Goal: Task Accomplishment & Management: Use online tool/utility

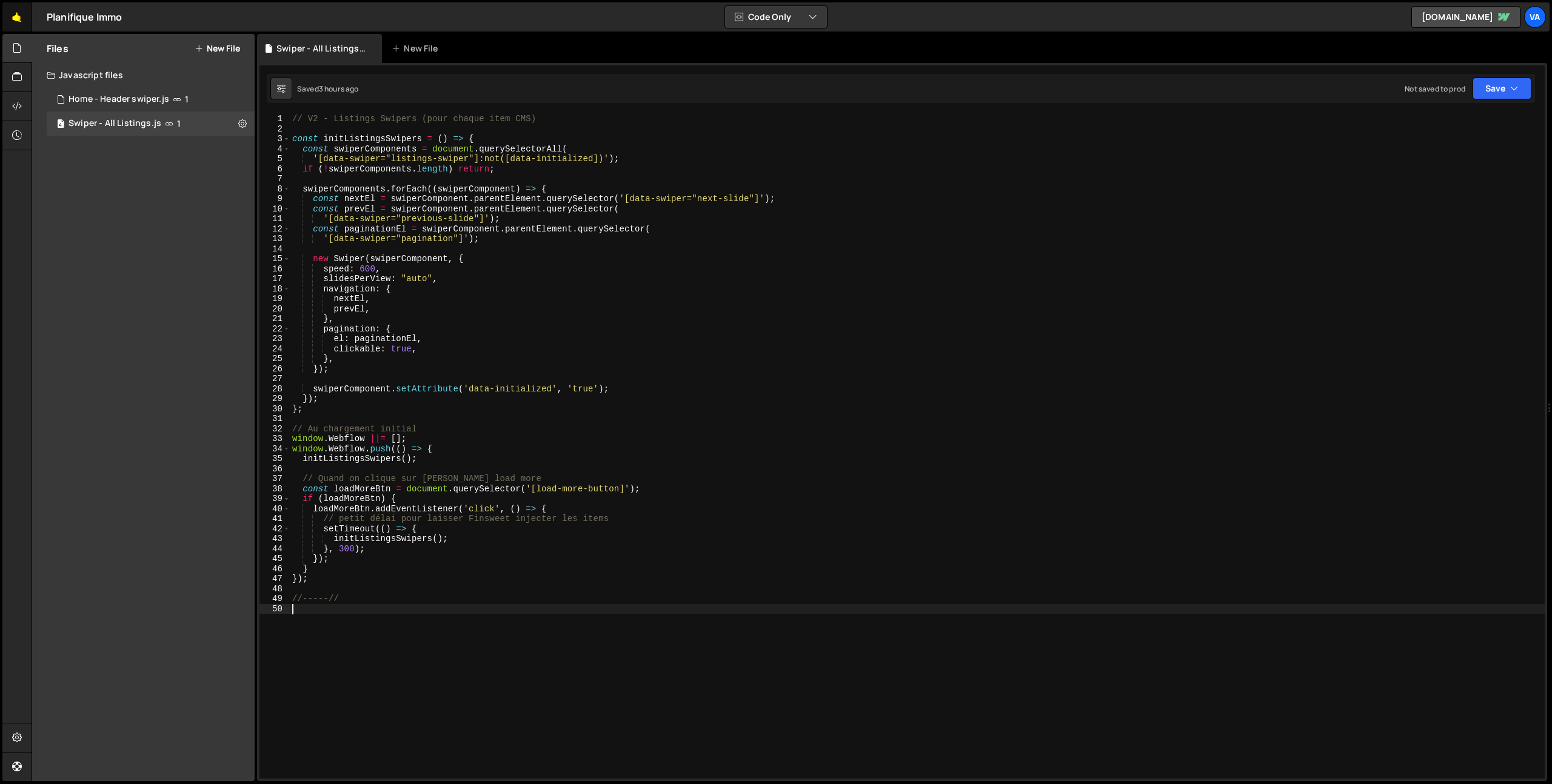
click at [14, 19] on link "🤙" at bounding box center [16, 16] width 29 height 29
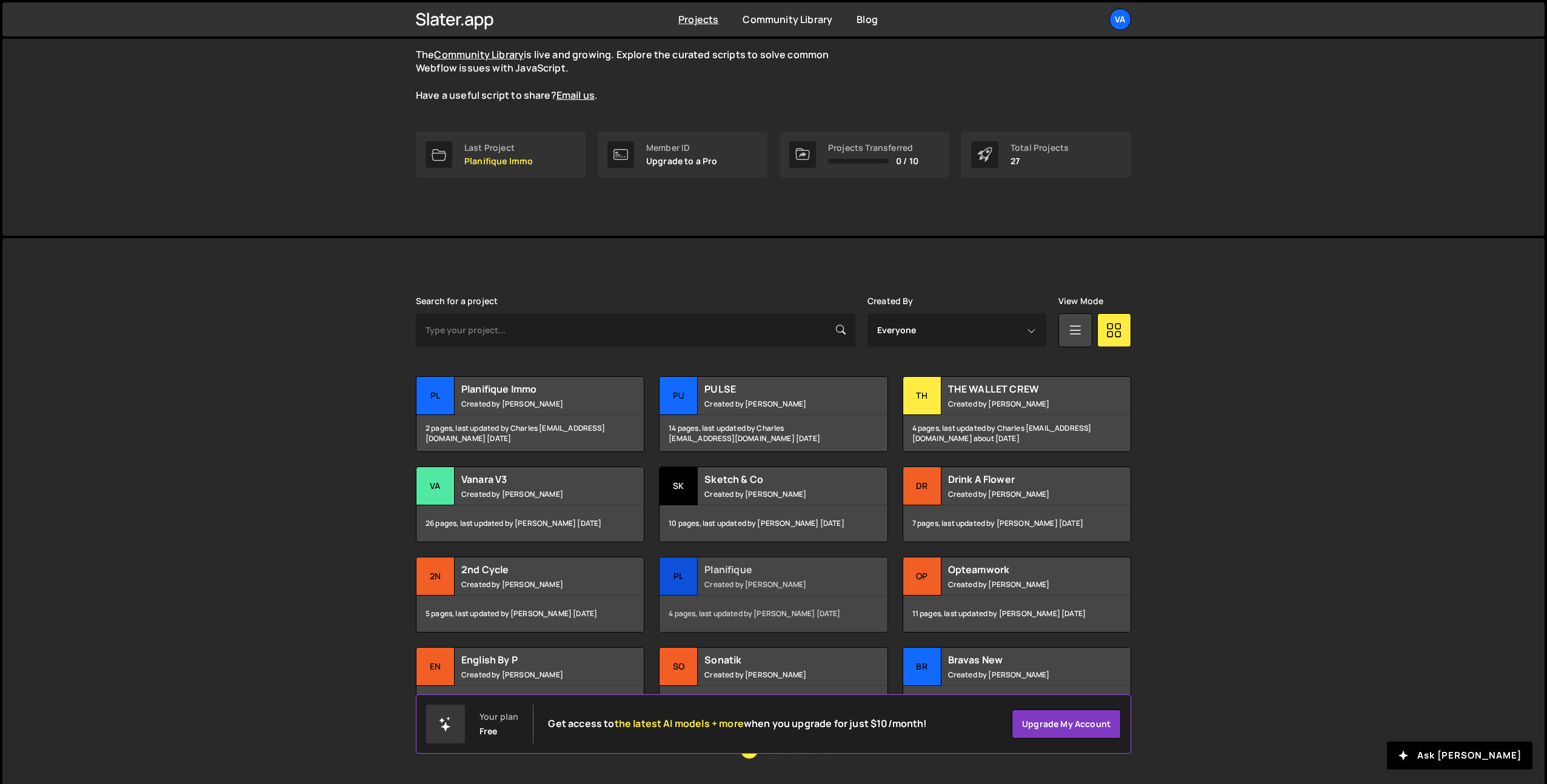
scroll to position [147, 0]
click at [545, 375] on div "Planifique Immo Created by Terence Moulin" at bounding box center [530, 394] width 227 height 37
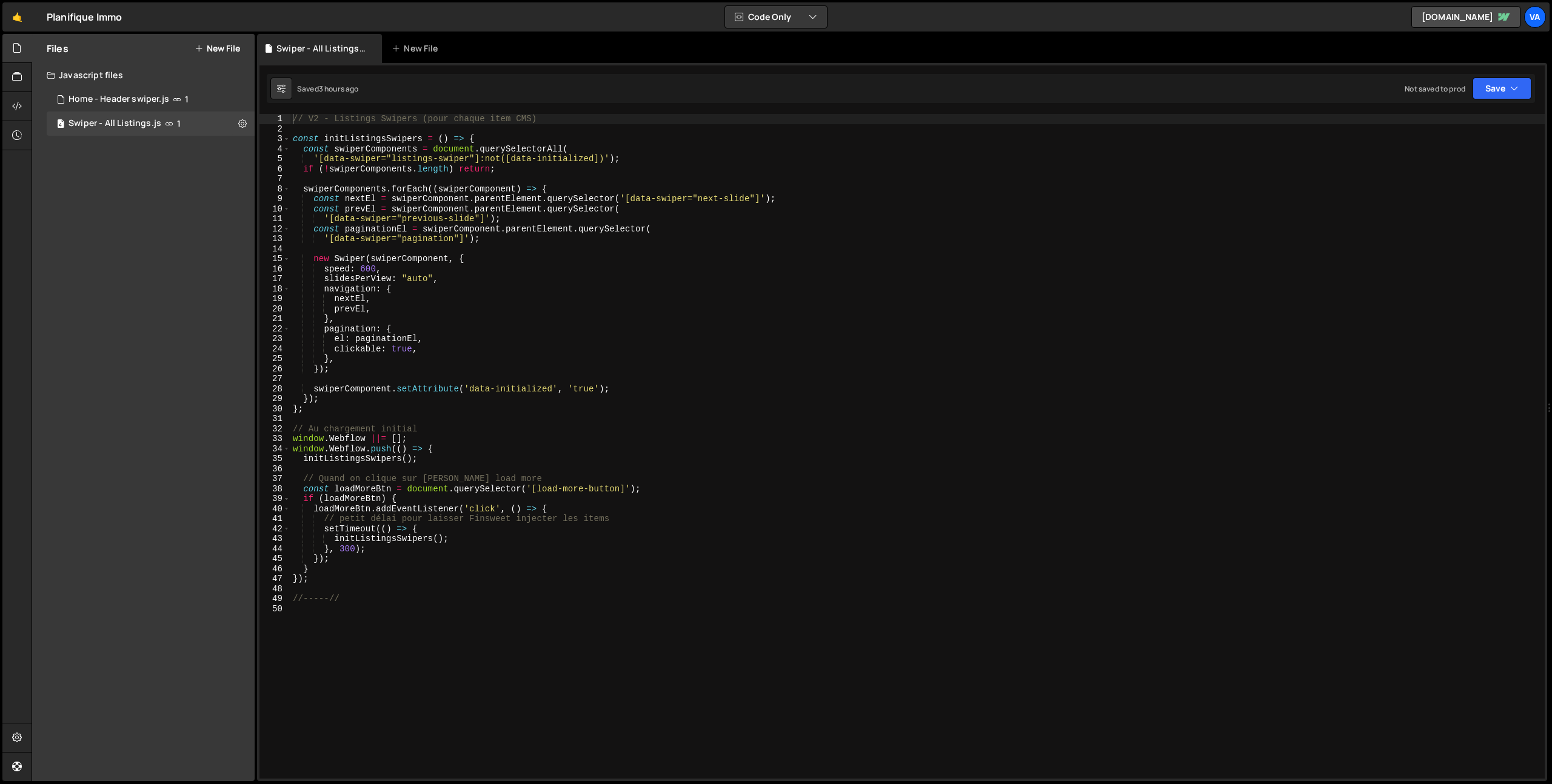
click at [224, 49] on button "New File" at bounding box center [217, 49] width 45 height 10
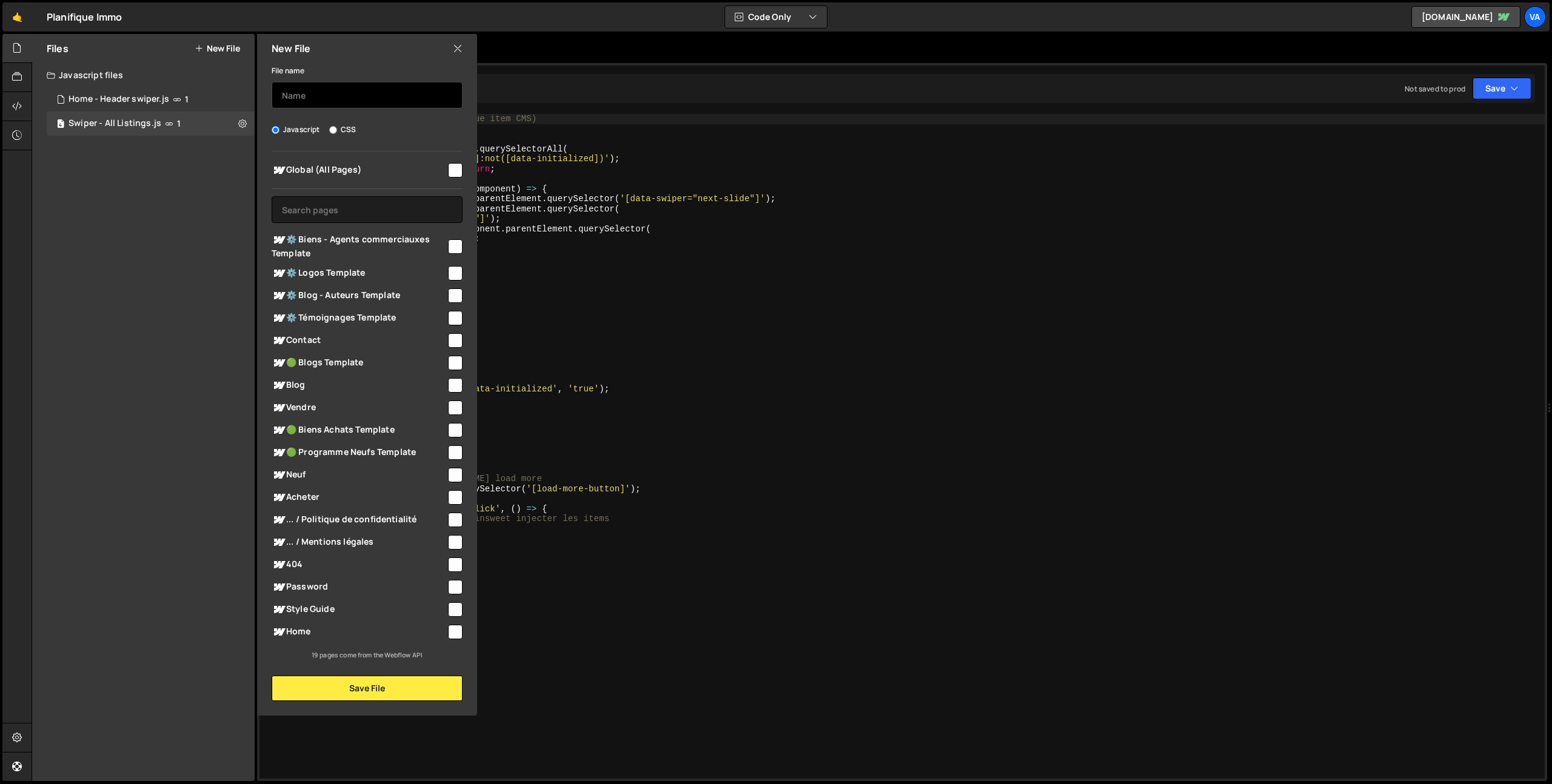
click at [310, 101] on input "text" at bounding box center [367, 95] width 191 height 26
type input "Swiper - Testimonials"
click at [450, 634] on input "checkbox" at bounding box center [456, 632] width 14 height 14
checkbox input "true"
click at [361, 690] on button "Save File" at bounding box center [367, 689] width 191 height 26
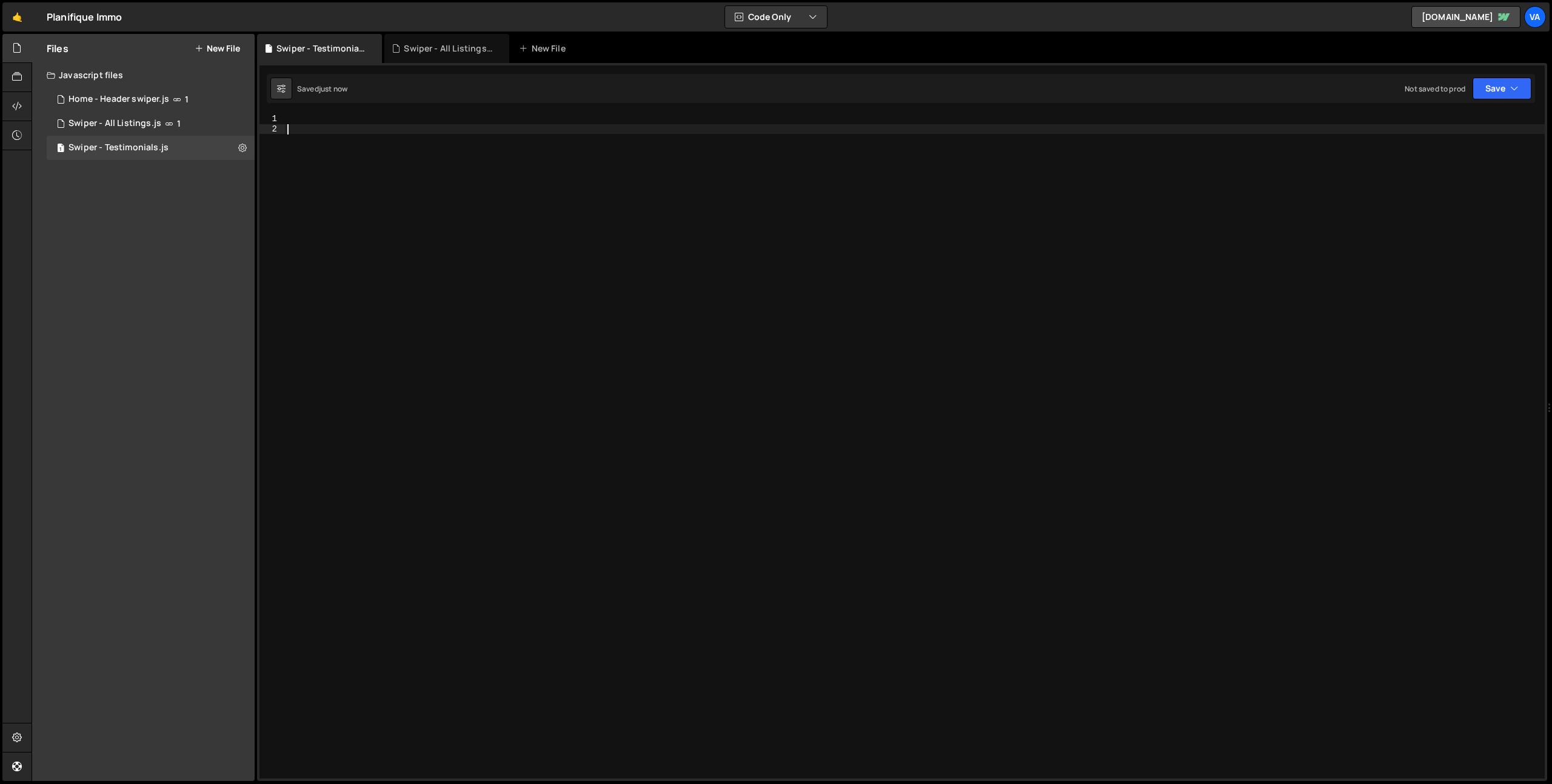
click at [395, 288] on div at bounding box center [915, 456] width 1260 height 685
paste textarea "});"
type textarea "});"
click at [401, 365] on div "const swiper = new Swiper ( '[data-swiper="testimonials"]' , { slidesPerView : …" at bounding box center [917, 456] width 1255 height 685
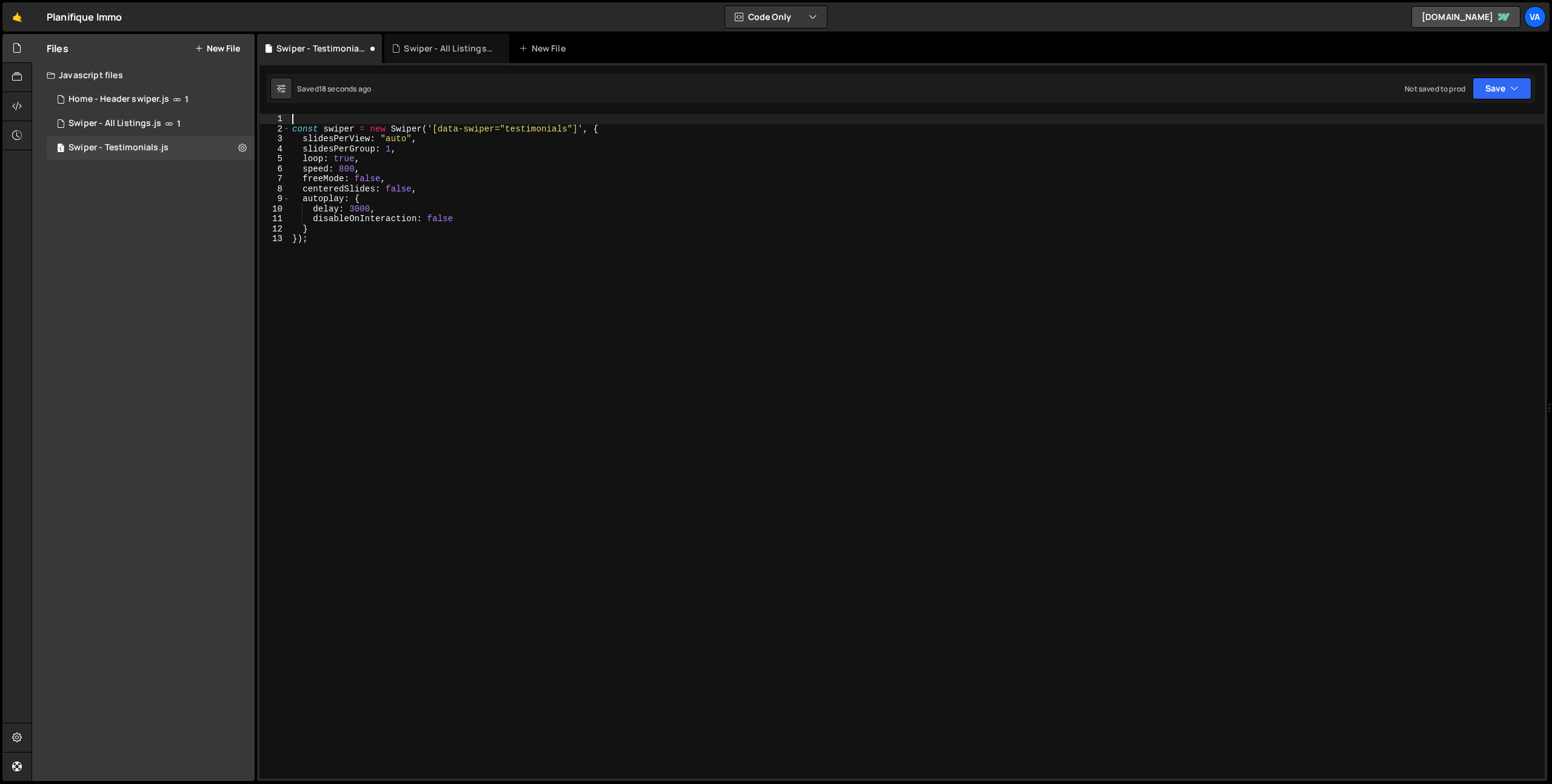
click at [322, 115] on div "const swiper = new Swiper ( '[data-swiper="testimonials"]' , { slidesPerView : …" at bounding box center [917, 456] width 1255 height 685
drag, startPoint x: 382, startPoint y: 349, endPoint x: 372, endPoint y: 342, distance: 12.2
click at [381, 349] on div "// V1 - Swiper Testimonials const swiper = new Swiper ( '[data-swiper="testimon…" at bounding box center [917, 456] width 1255 height 685
type textarea "});"
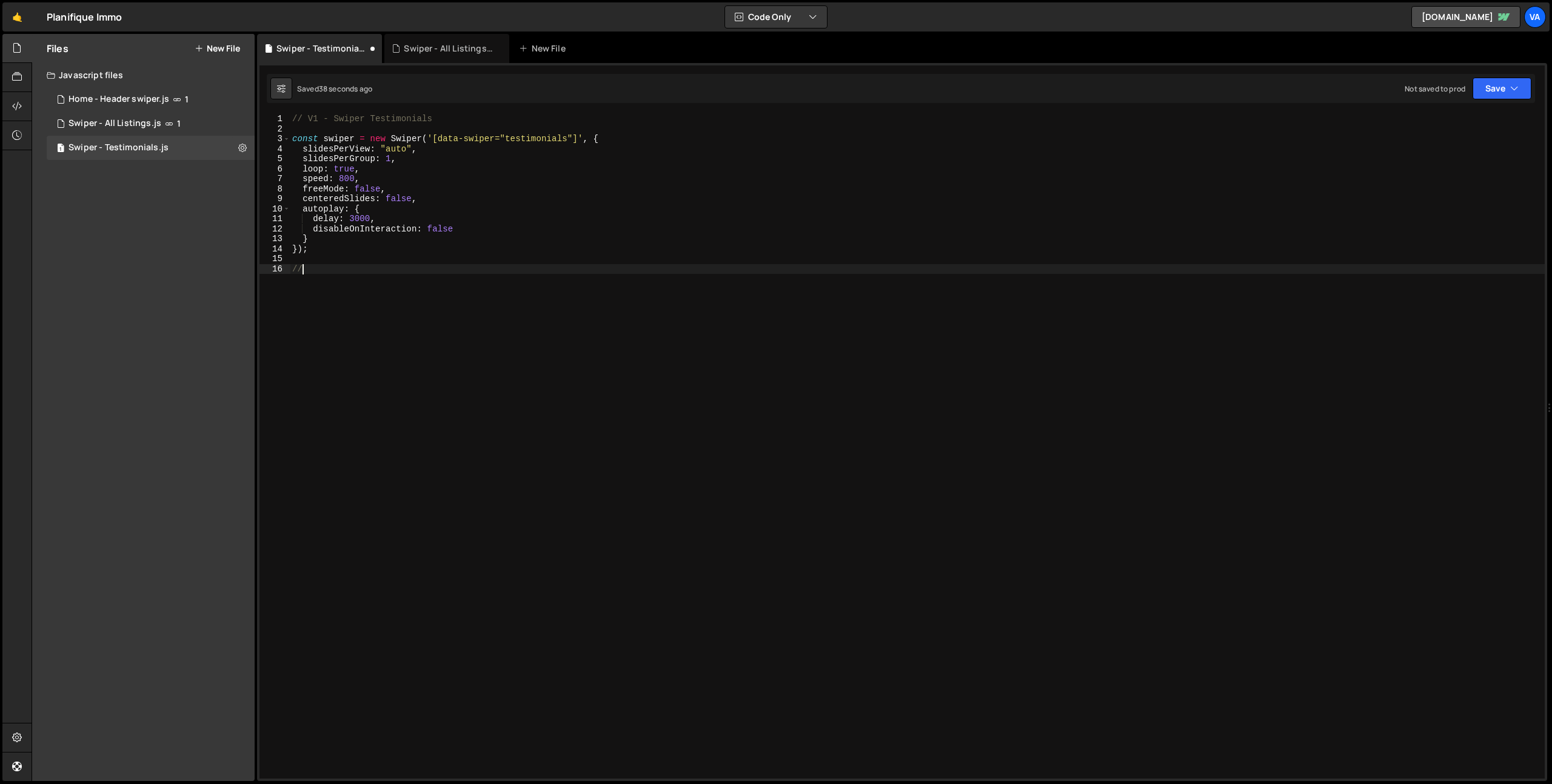
scroll to position [0, 0]
type textarea "//------//"
click at [393, 423] on div "// V1 - Swiper Testimonials const swiper = new Swiper ( '[data-swiper="testimon…" at bounding box center [917, 456] width 1255 height 685
click at [430, 128] on div "// V1 - Swiper Testimonials const swiper = new Swiper ( '[data-swiper="testimon…" at bounding box center [917, 456] width 1255 height 685
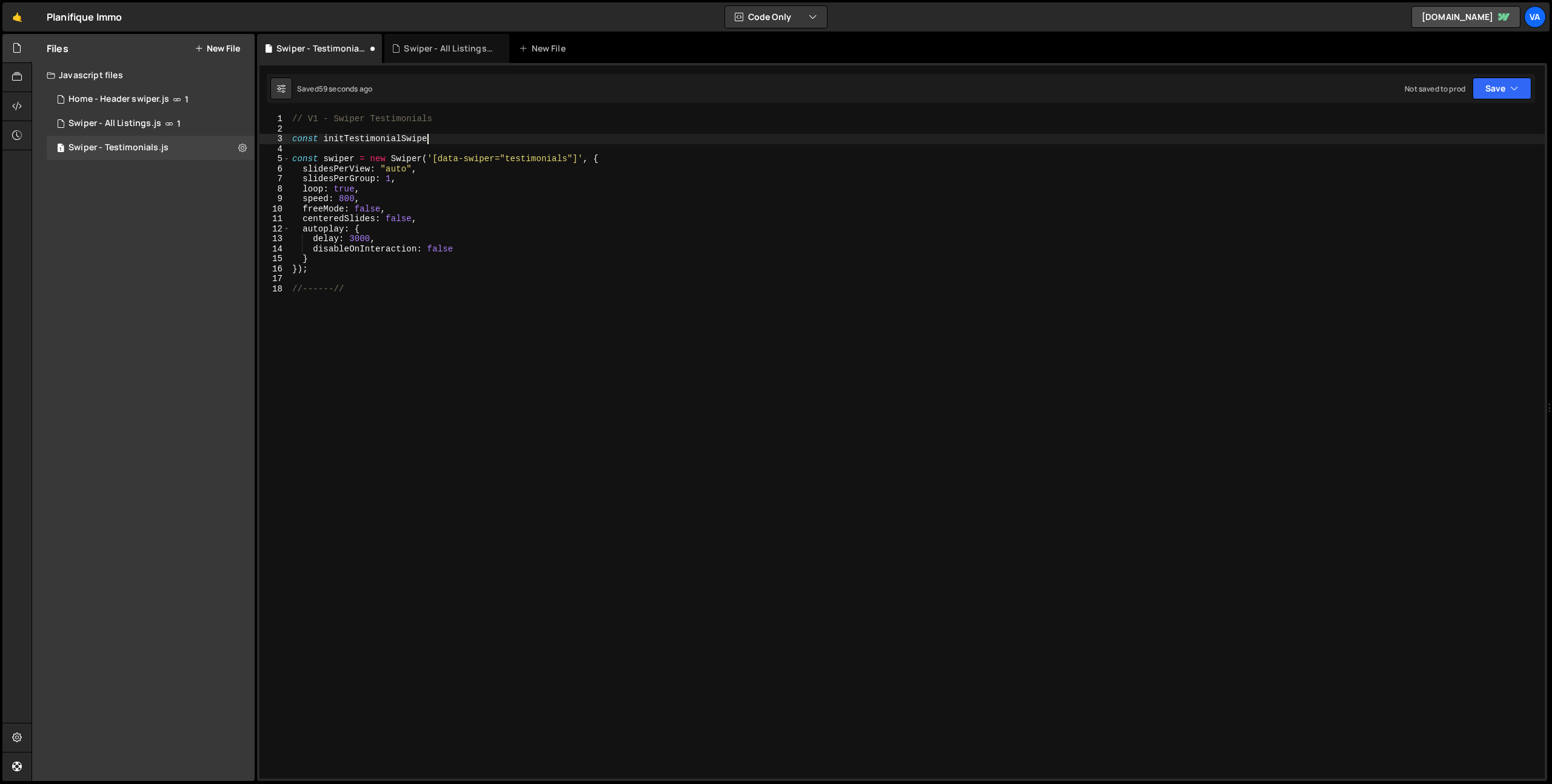
scroll to position [0, 9]
type textarea "const initTestimonialSwiper = function()"
type textarea "const initTestimonialSwiper = function() {"
click at [432, 261] on div "// V1 - Swiper Testimonials const initTestimonialSwiper = function ( ) { const …" at bounding box center [917, 456] width 1255 height 685
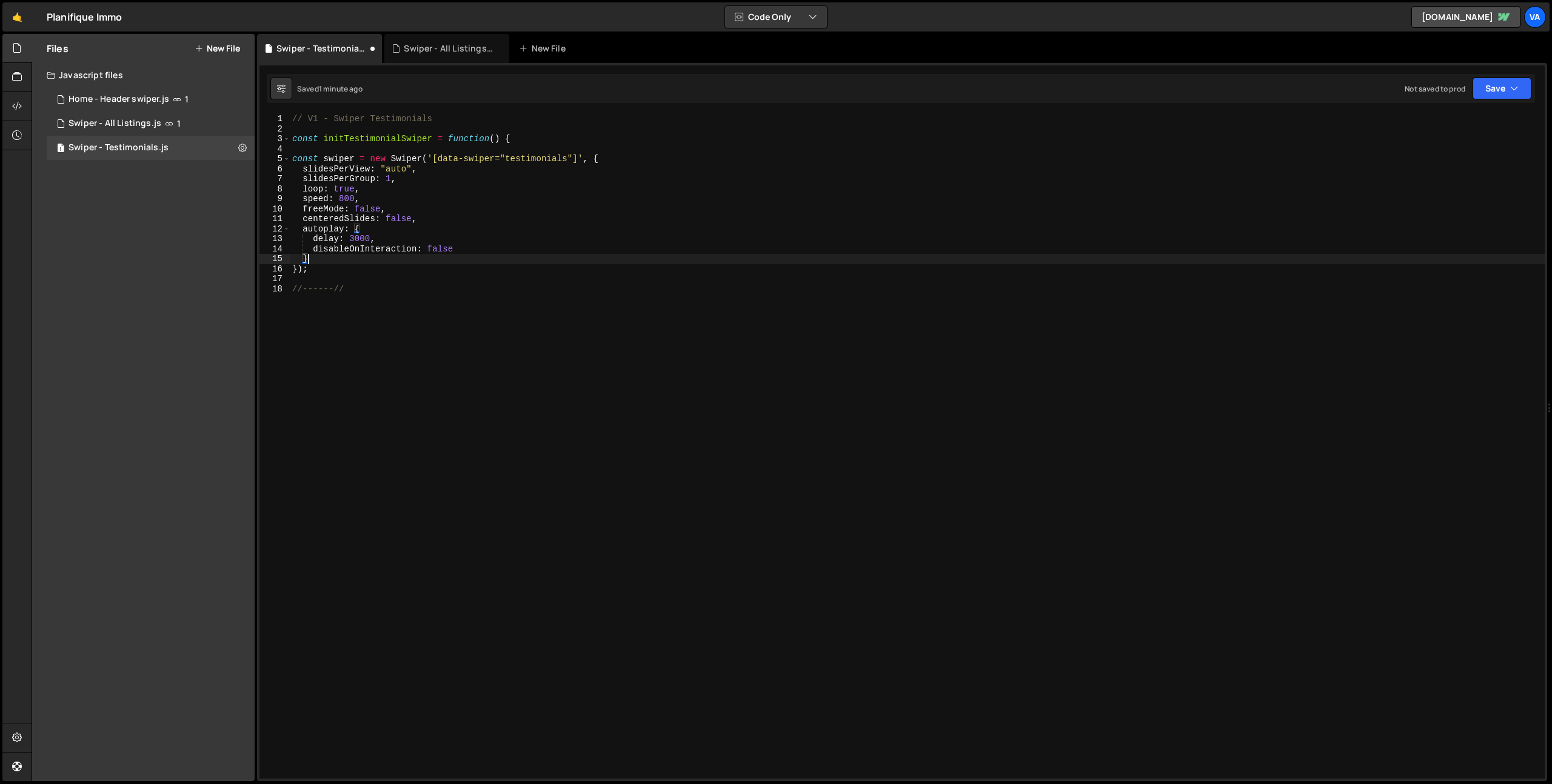
click at [429, 269] on div "// V1 - Swiper Testimonials const initTestimonialSwiper = function ( ) { const …" at bounding box center [917, 456] width 1255 height 685
type textarea "});"
type textarea "// Initialize the function"
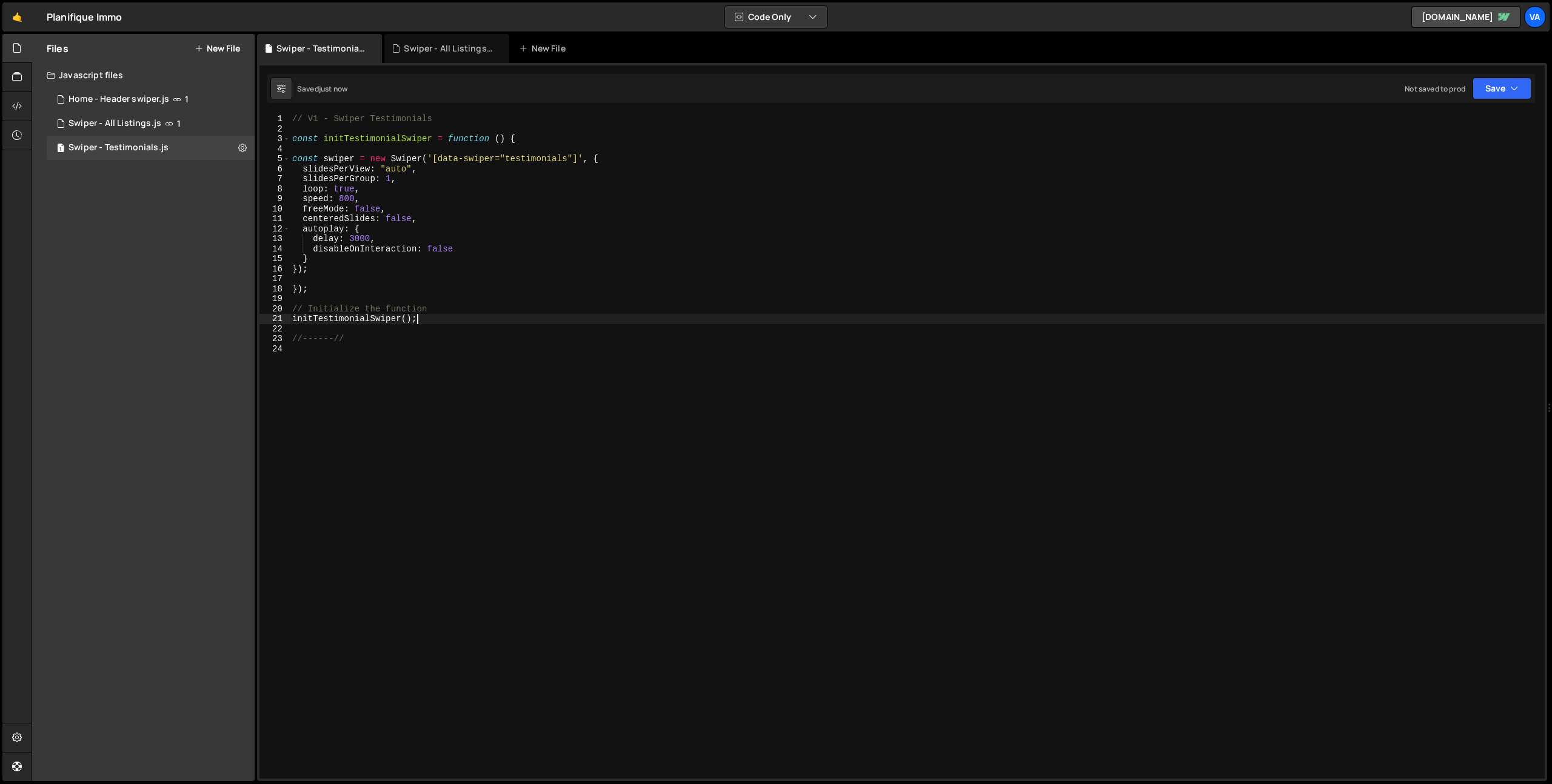
click at [539, 136] on div "// V1 - Swiper Testimonials const initTestimonialSwiper = function ( ) { const …" at bounding box center [917, 456] width 1255 height 685
type textarea "const initTestimonialSwiper = function () {"
click at [437, 47] on div "Swiper - All Listings.js" at bounding box center [449, 48] width 91 height 12
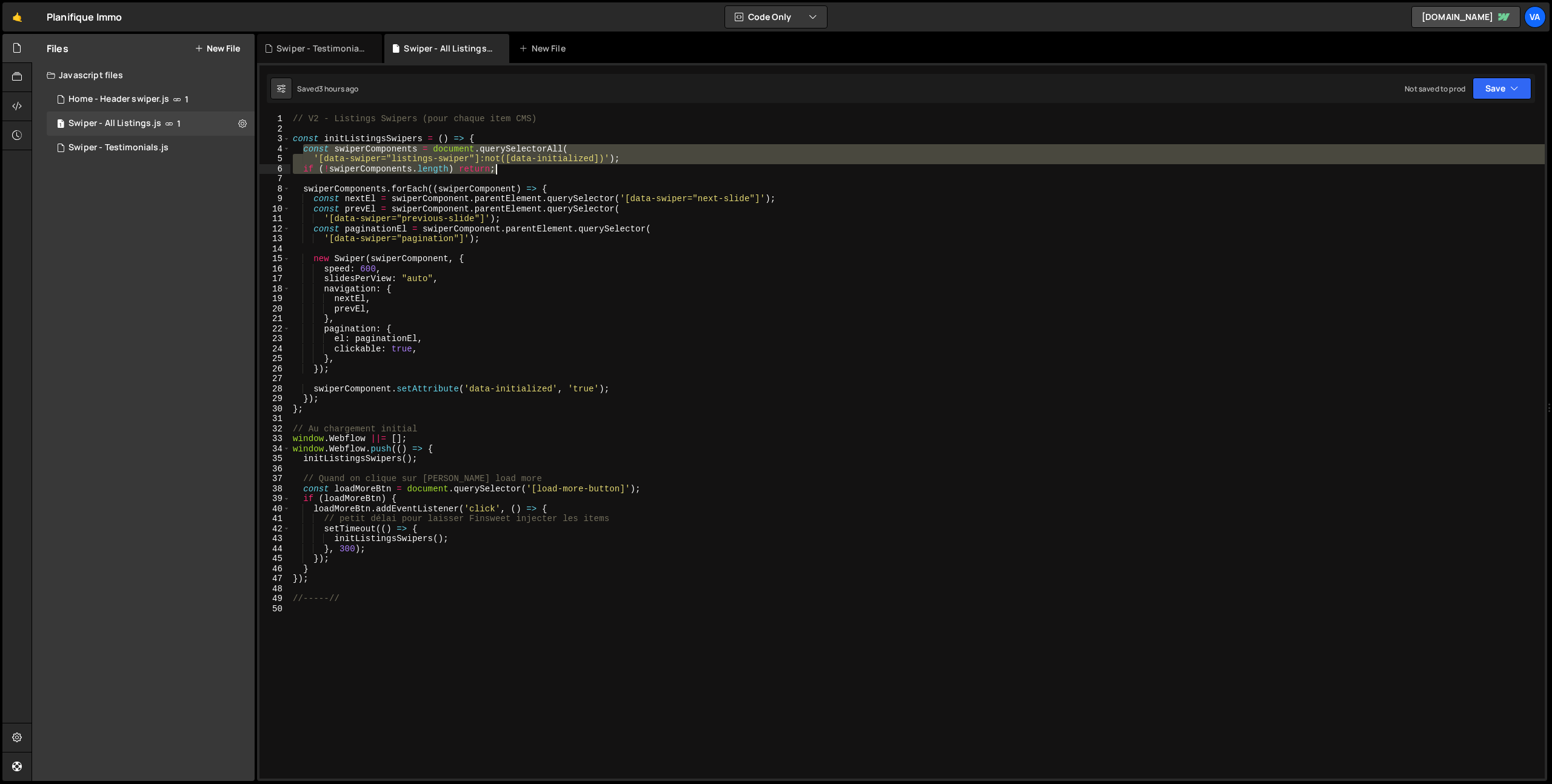
drag, startPoint x: 304, startPoint y: 148, endPoint x: 531, endPoint y: 170, distance: 228.1
click at [531, 170] on div "// V2 - Listings Swipers (pour chaque item CMS) const initListingsSwipers = ( )…" at bounding box center [917, 456] width 1254 height 685
type textarea "'[data-swiper="listings-swiper"]:not([data-initialized])'); if (!swiperComponen…"
click at [149, 99] on div "Home - Header swiper.js" at bounding box center [119, 99] width 101 height 11
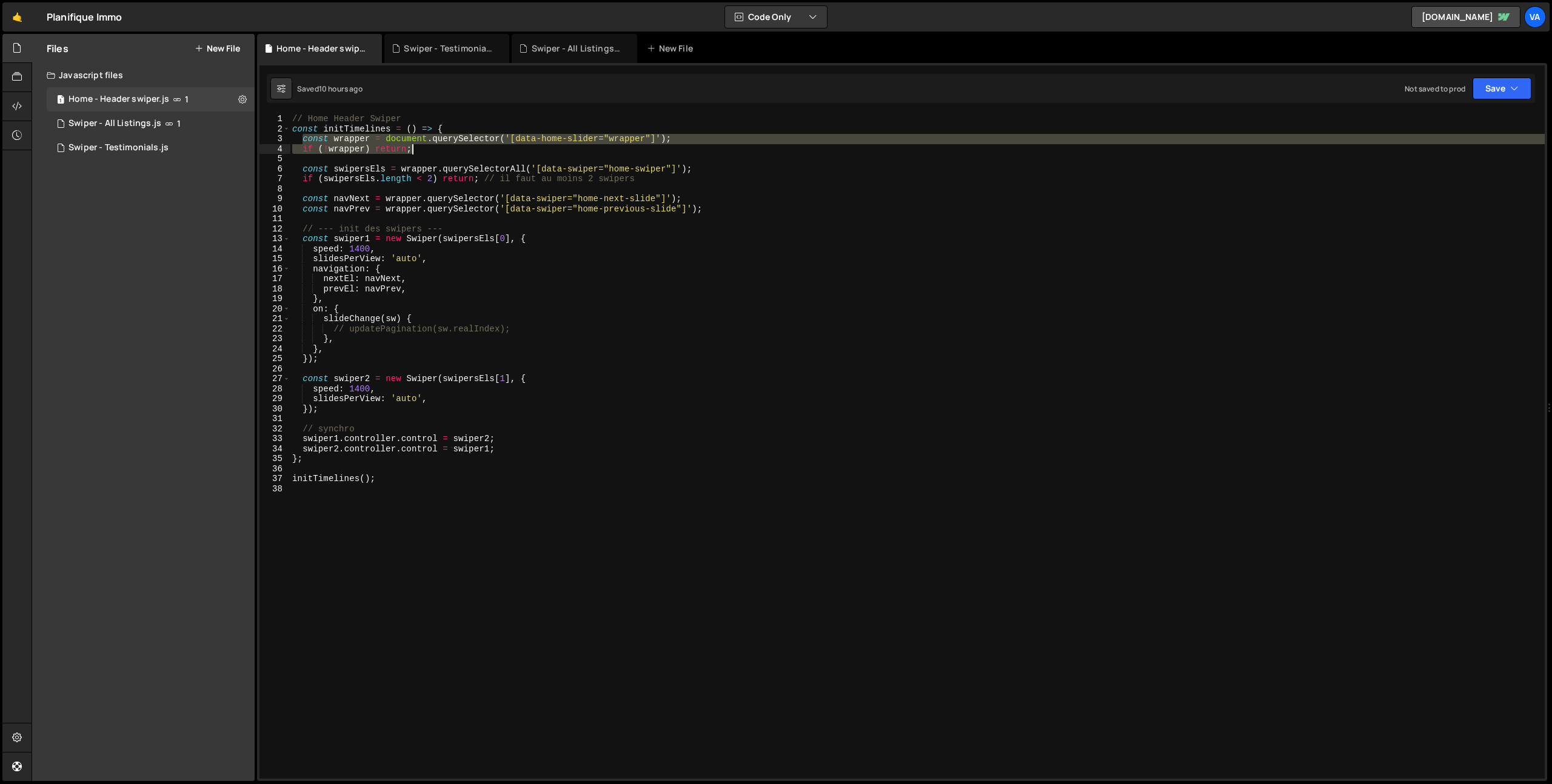
drag, startPoint x: 303, startPoint y: 136, endPoint x: 444, endPoint y: 152, distance: 141.9
click at [444, 152] on div "// Home Header Swiper const initTimelines = ( ) => { const wrapper = document .…" at bounding box center [917, 456] width 1255 height 685
type textarea "const wrapper = document.querySelector('[data-home-slider="wrapper"]'); if (!wr…"
click at [160, 145] on div "Swiper - Testimonials.js" at bounding box center [119, 147] width 100 height 11
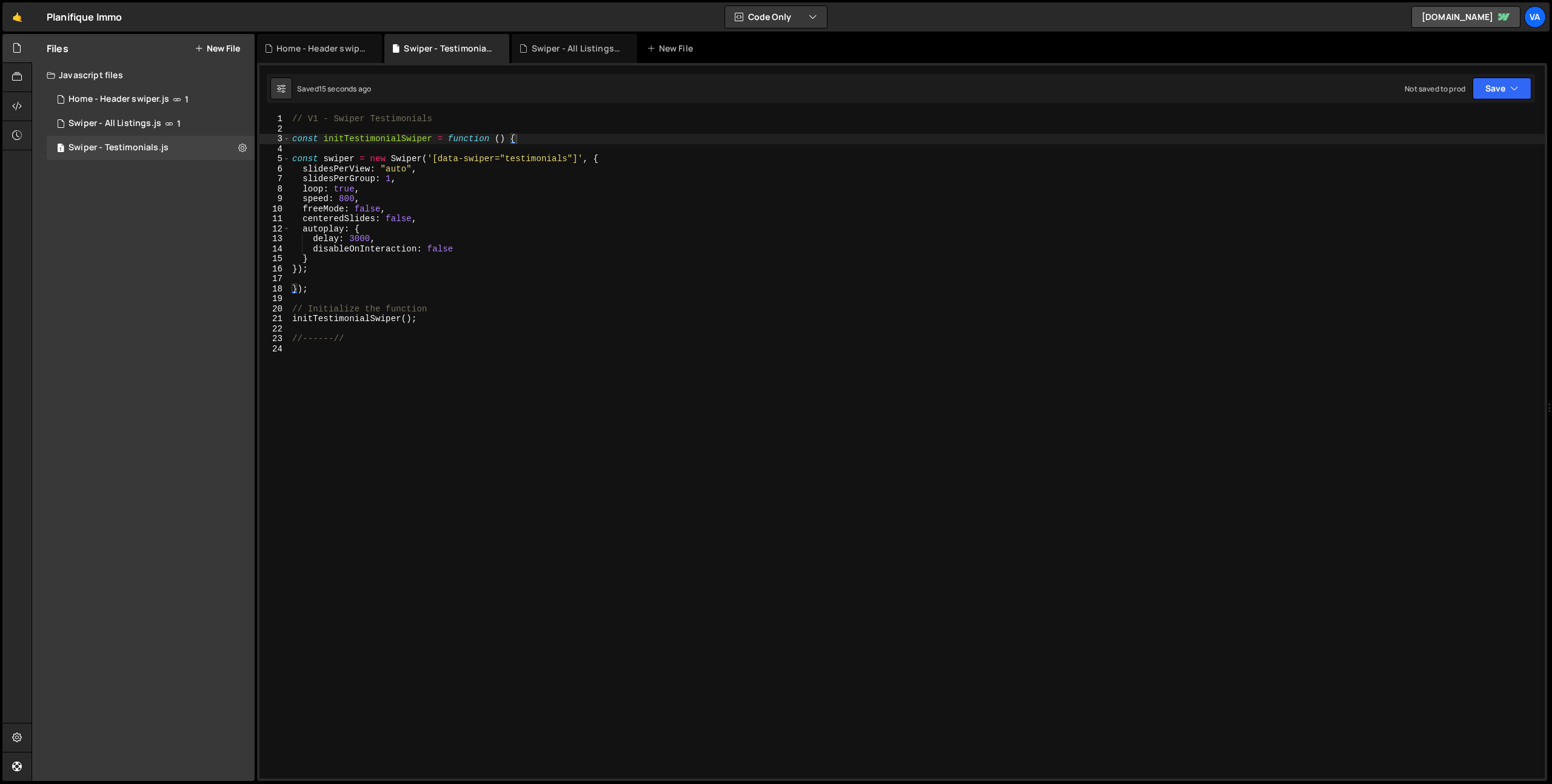
click at [546, 136] on div "// V1 - Swiper Testimonials const initTestimonialSwiper = function ( ) { const …" at bounding box center [917, 456] width 1255 height 685
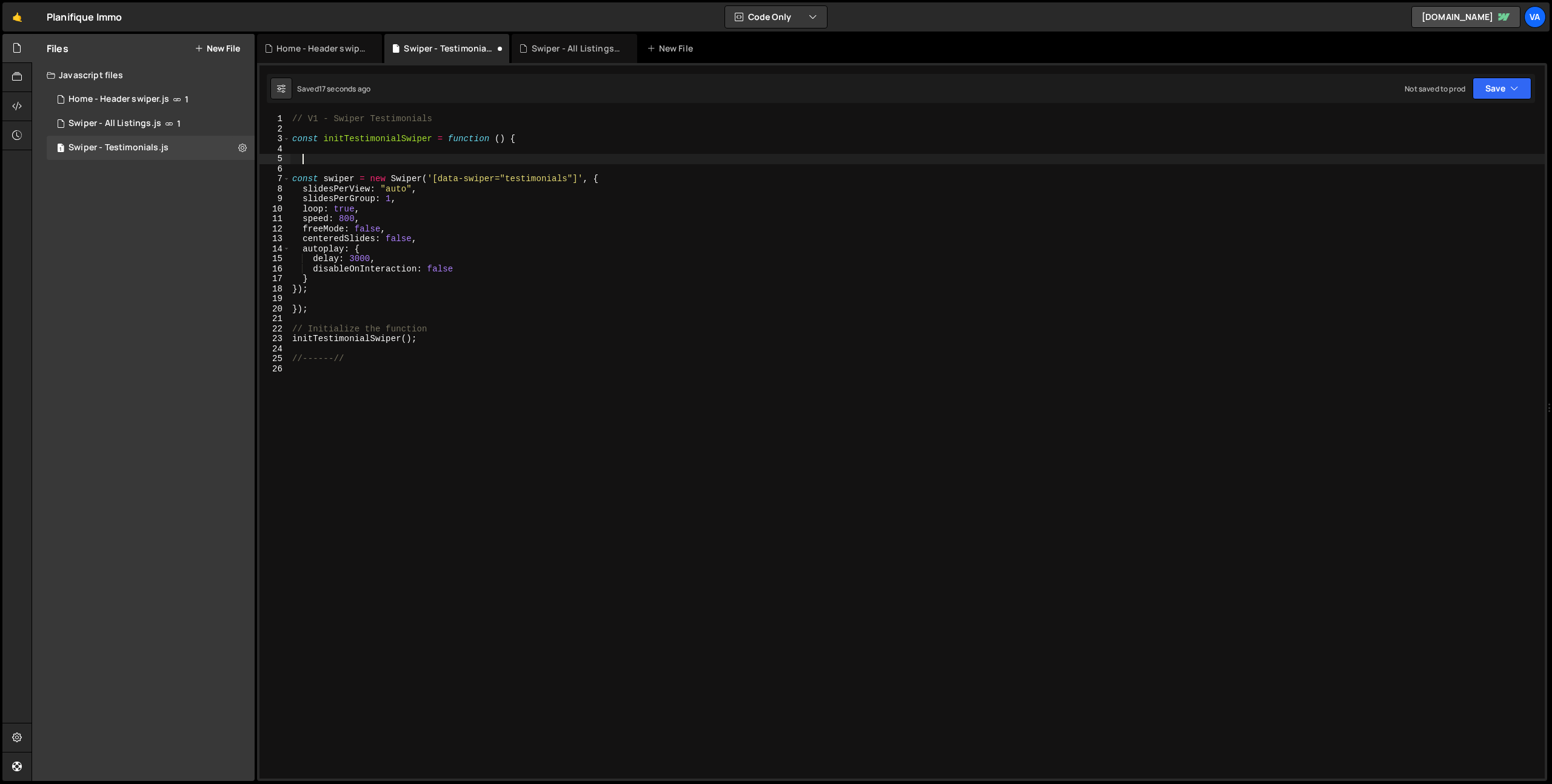
paste textarea "if (!wrapper) return;"
click at [337, 158] on div "// V1 - Swiper Testimonials const initTestimonialSwiper = function ( ) { const …" at bounding box center [917, 456] width 1255 height 685
type textarea "const wrapper = document.querySelector('[data-home-slider="wrapper"]');"
click at [161, 123] on div "1 Swiper - All Listings.js 1" at bounding box center [150, 124] width 208 height 24
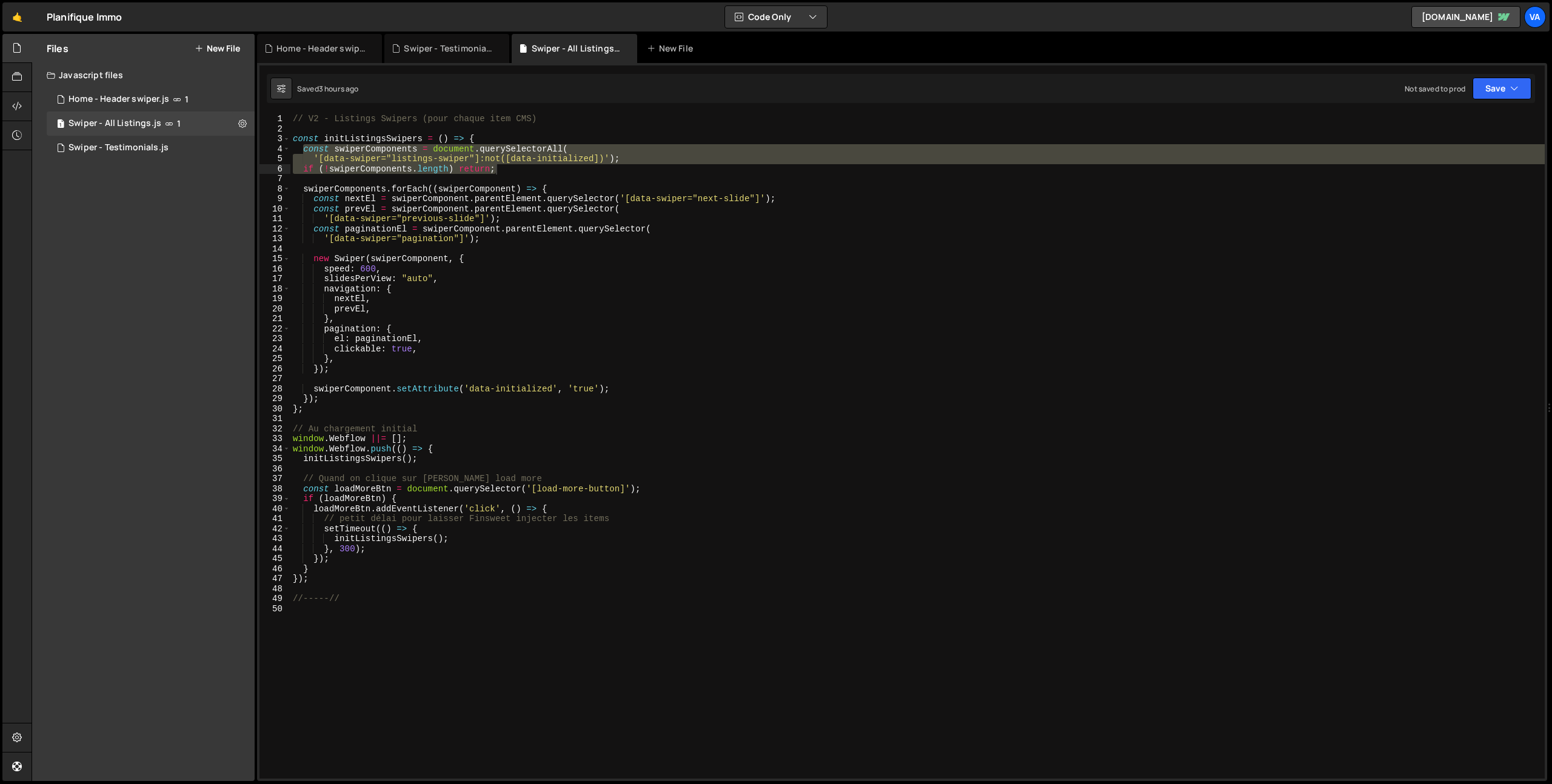
click at [369, 150] on div "// V2 - Listings Swipers (pour chaque item CMS) const initListingsSwipers = ( )…" at bounding box center [917, 446] width 1254 height 665
drag, startPoint x: 496, startPoint y: 171, endPoint x: 301, endPoint y: 150, distance: 196.1
click at [301, 150] on div "// V2 - Listings Swipers (pour chaque item CMS) const initListingsSwipers = ( )…" at bounding box center [917, 456] width 1254 height 685
type textarea "const swiperComponents = document.querySelectorAll( '[data-swiper="listings-swi…"
click at [128, 152] on div "Swiper - Testimonials.js" at bounding box center [119, 147] width 100 height 11
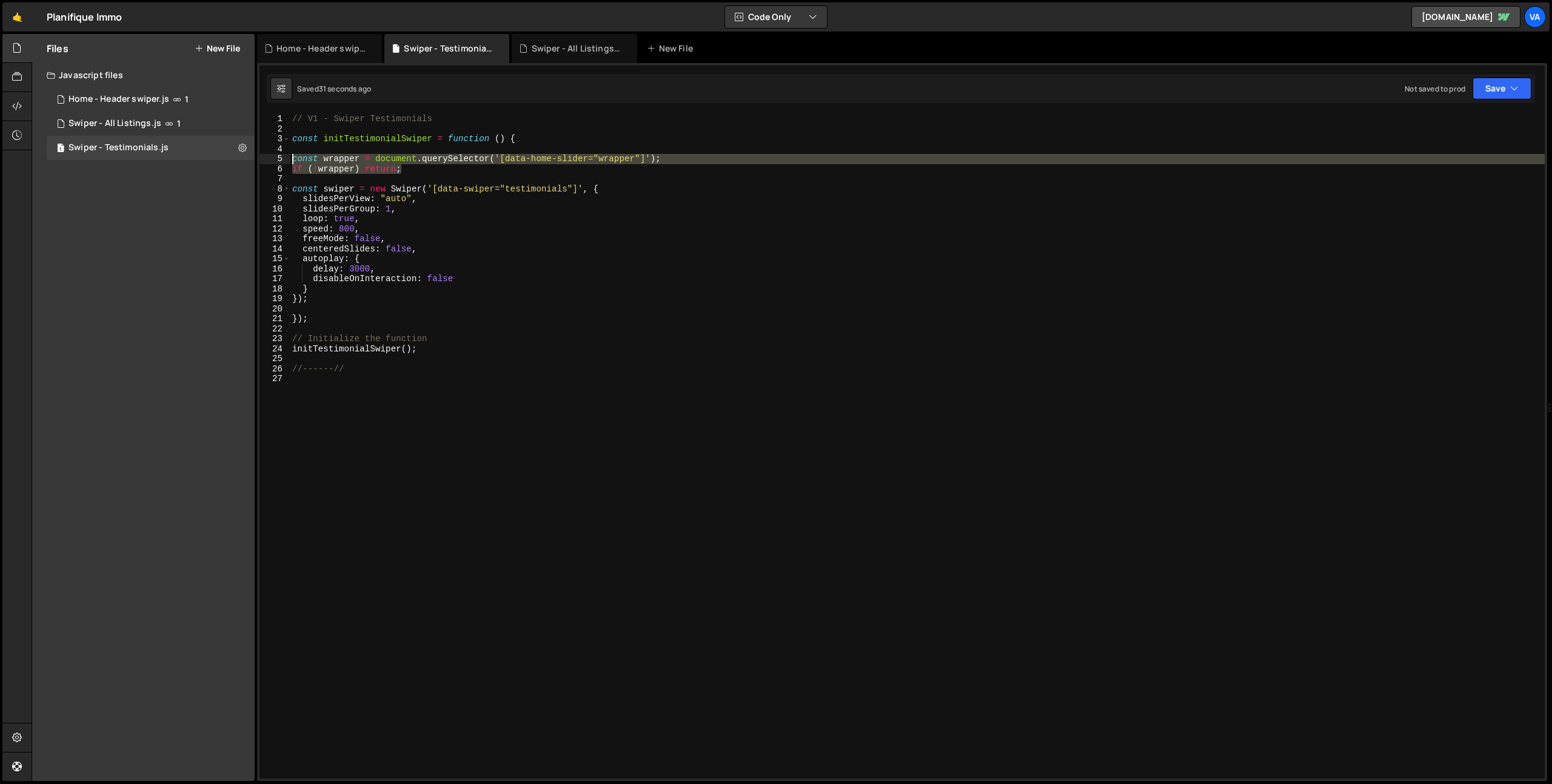
drag, startPoint x: 405, startPoint y: 173, endPoint x: 291, endPoint y: 160, distance: 114.7
click at [291, 160] on div "// V1 - Swiper Testimonials const initTestimonialSwiper = function ( ) { const …" at bounding box center [917, 456] width 1255 height 685
paste textarea "if (!swiperComponents.length"
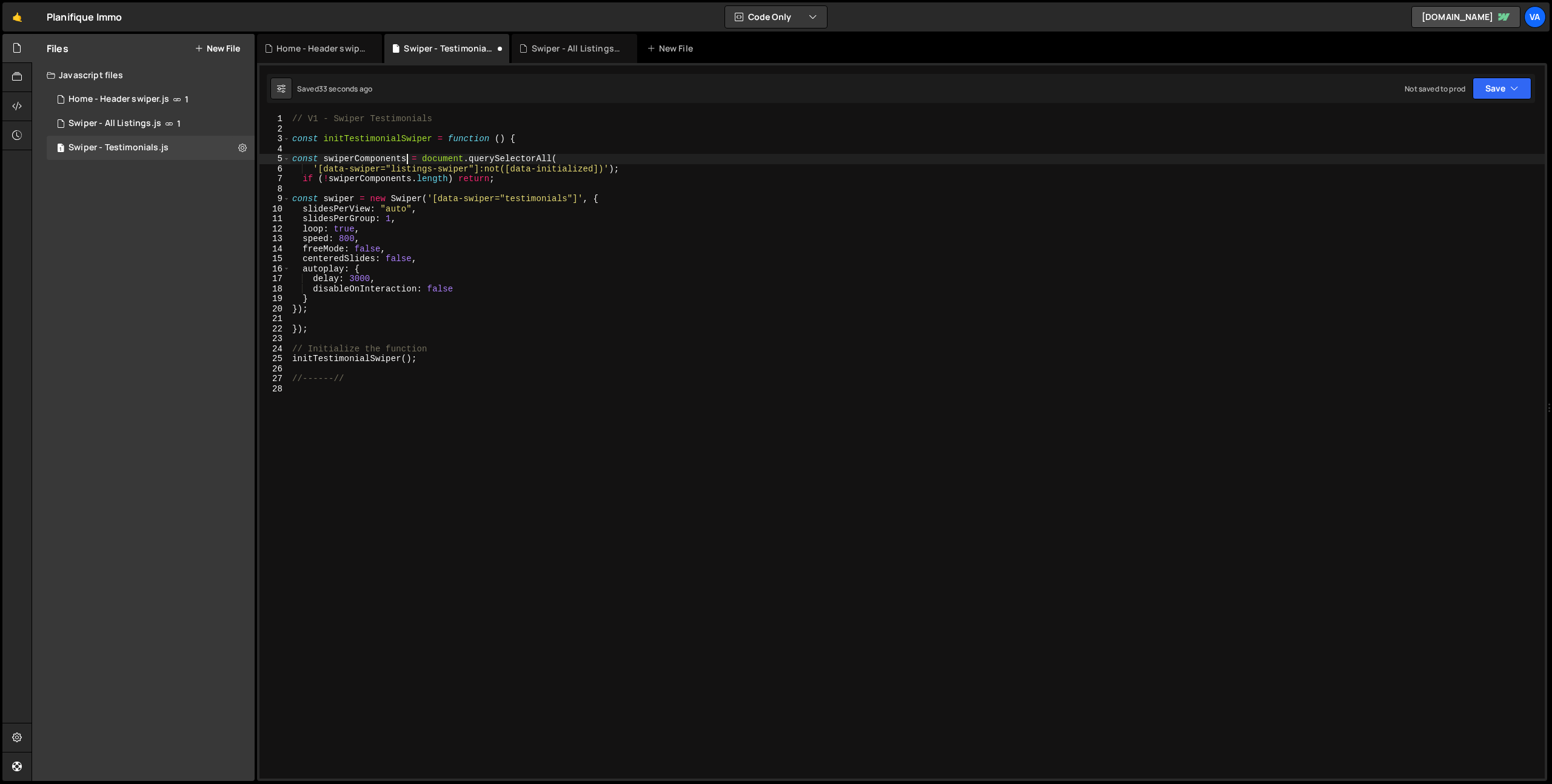
click at [405, 158] on div "// V1 - Swiper Testimonials const initTestimonialSwiper = function ( ) { const …" at bounding box center [917, 456] width 1255 height 685
click at [547, 159] on div "// V1 - Swiper Testimonials const initTestimonialSwiper = function ( ) { const …" at bounding box center [917, 456] width 1255 height 685
drag, startPoint x: 478, startPoint y: 168, endPoint x: 597, endPoint y: 170, distance: 119.0
click at [597, 170] on div "// V1 - Swiper Testimonials const initTestimonialSwiper = function ( ) { const …" at bounding box center [917, 456] width 1255 height 685
click at [539, 200] on div "// V1 - Swiper Testimonials const initTestimonialSwiper = function ( ) { const …" at bounding box center [917, 456] width 1255 height 685
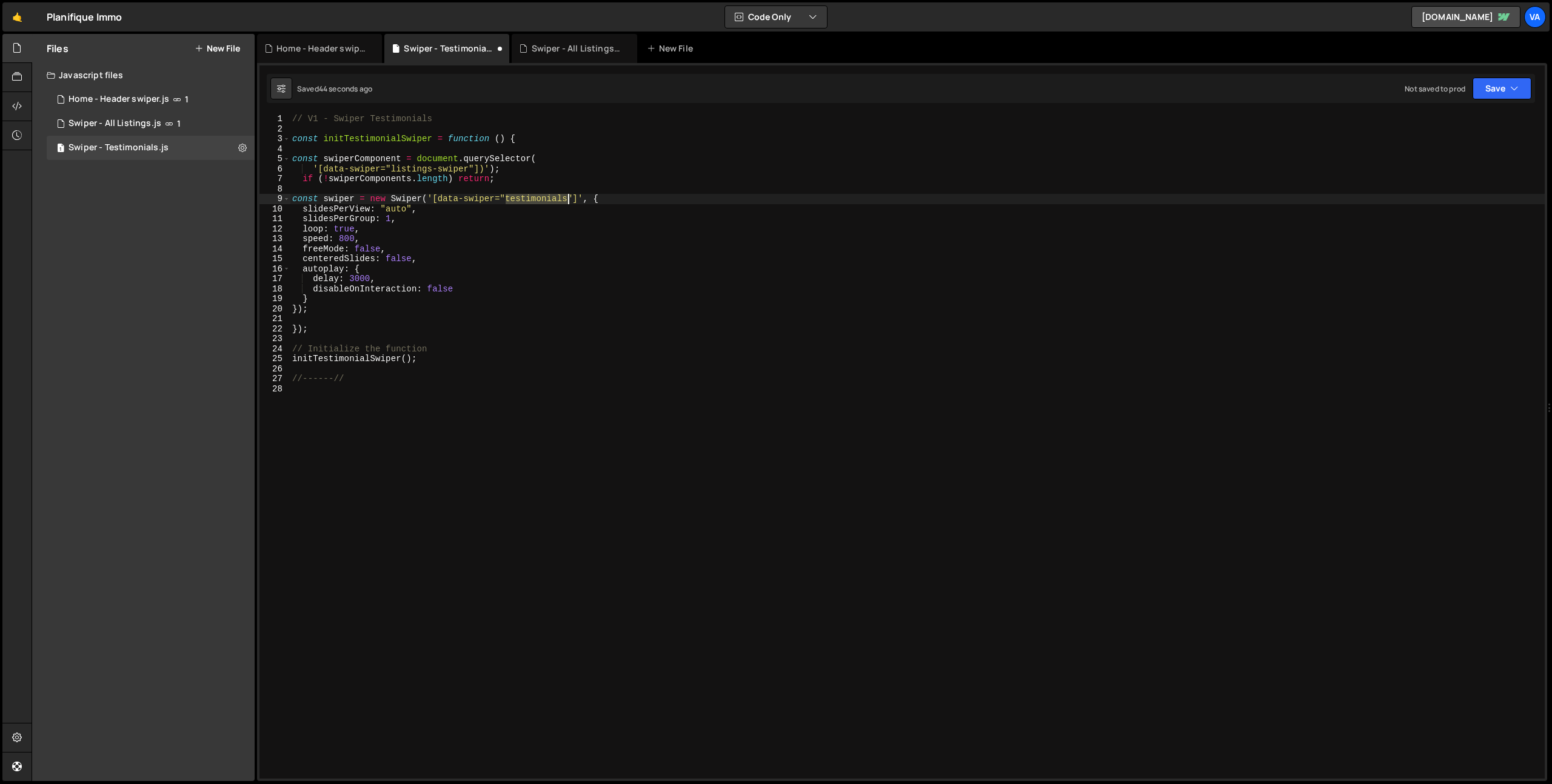
click at [539, 200] on div "// V1 - Swiper Testimonials const initTestimonialSwiper = function ( ) { const …" at bounding box center [917, 456] width 1255 height 685
click at [403, 169] on div "// V1 - Swiper Testimonials const initTestimonialSwiper = function ( ) { const …" at bounding box center [917, 456] width 1255 height 685
drag, startPoint x: 468, startPoint y: 170, endPoint x: 393, endPoint y: 168, distance: 75.0
click at [393, 168] on div "// V1 - Swiper Testimonials const initTestimonialSwiper = function ( ) { const …" at bounding box center [917, 456] width 1255 height 685
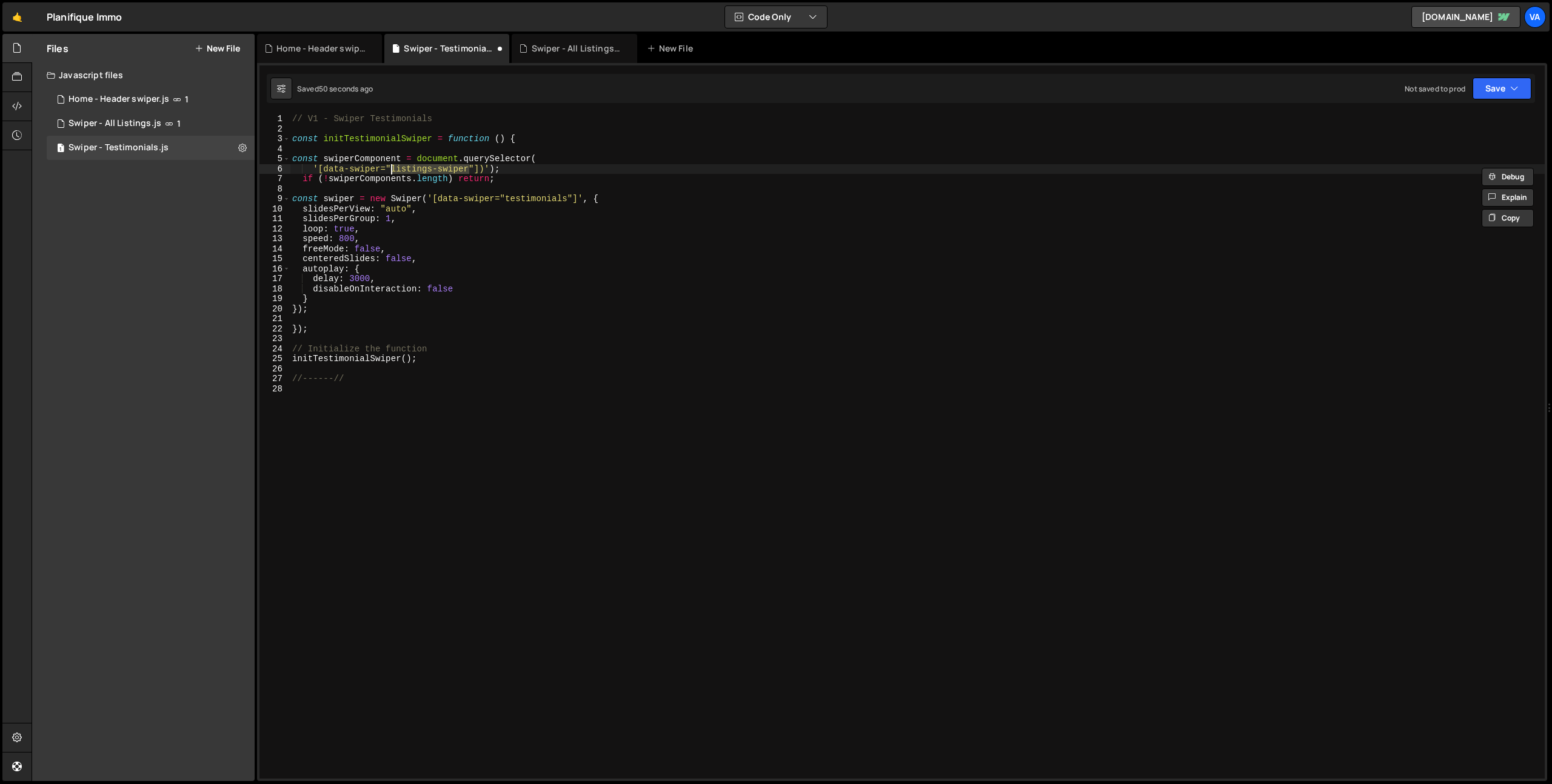
paste textarea "testimonials"
click at [361, 158] on div "// V1 - Swiper Testimonials const initTestimonialSwiper = function ( ) { const …" at bounding box center [917, 456] width 1255 height 685
click at [364, 157] on div "// V1 - Swiper Testimonials const initTestimonialSwiper = function ( ) { const …" at bounding box center [917, 456] width 1255 height 685
click at [367, 157] on div "// V1 - Swiper Testimonials const initTestimonialSwiper = function ( ) { const …" at bounding box center [917, 446] width 1255 height 665
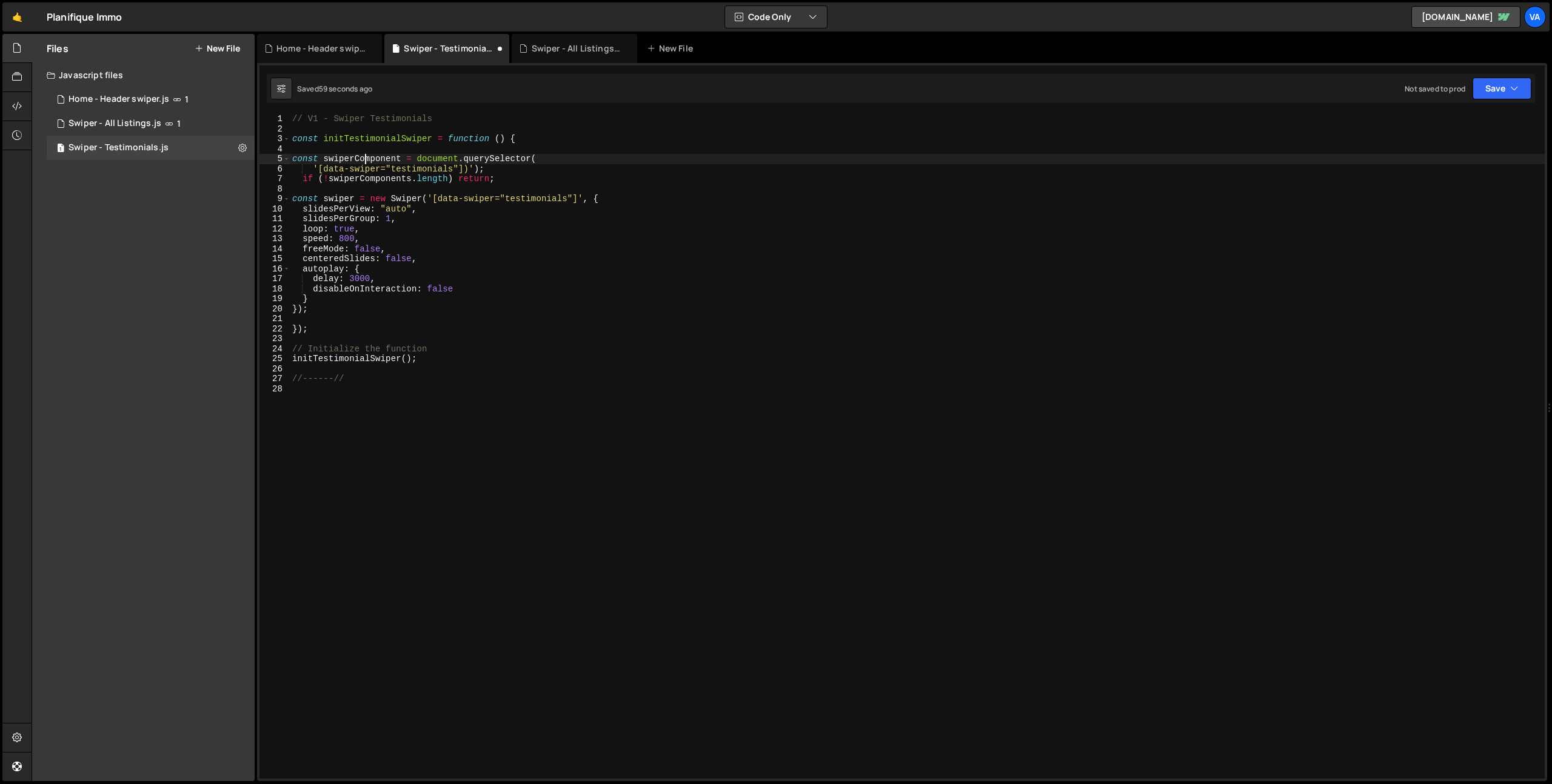
click at [400, 159] on div "// V1 - Swiper Testimonials const initTestimonialSwiper = function ( ) { const …" at bounding box center [917, 456] width 1255 height 685
click at [372, 156] on div "// V1 - Swiper Testimonials const initTestimonialSwiper = function ( ) { const …" at bounding box center [917, 456] width 1255 height 685
click at [369, 178] on div "// V1 - Swiper Testimonials const initTestimonialSwiper = function ( ) { const …" at bounding box center [917, 456] width 1255 height 685
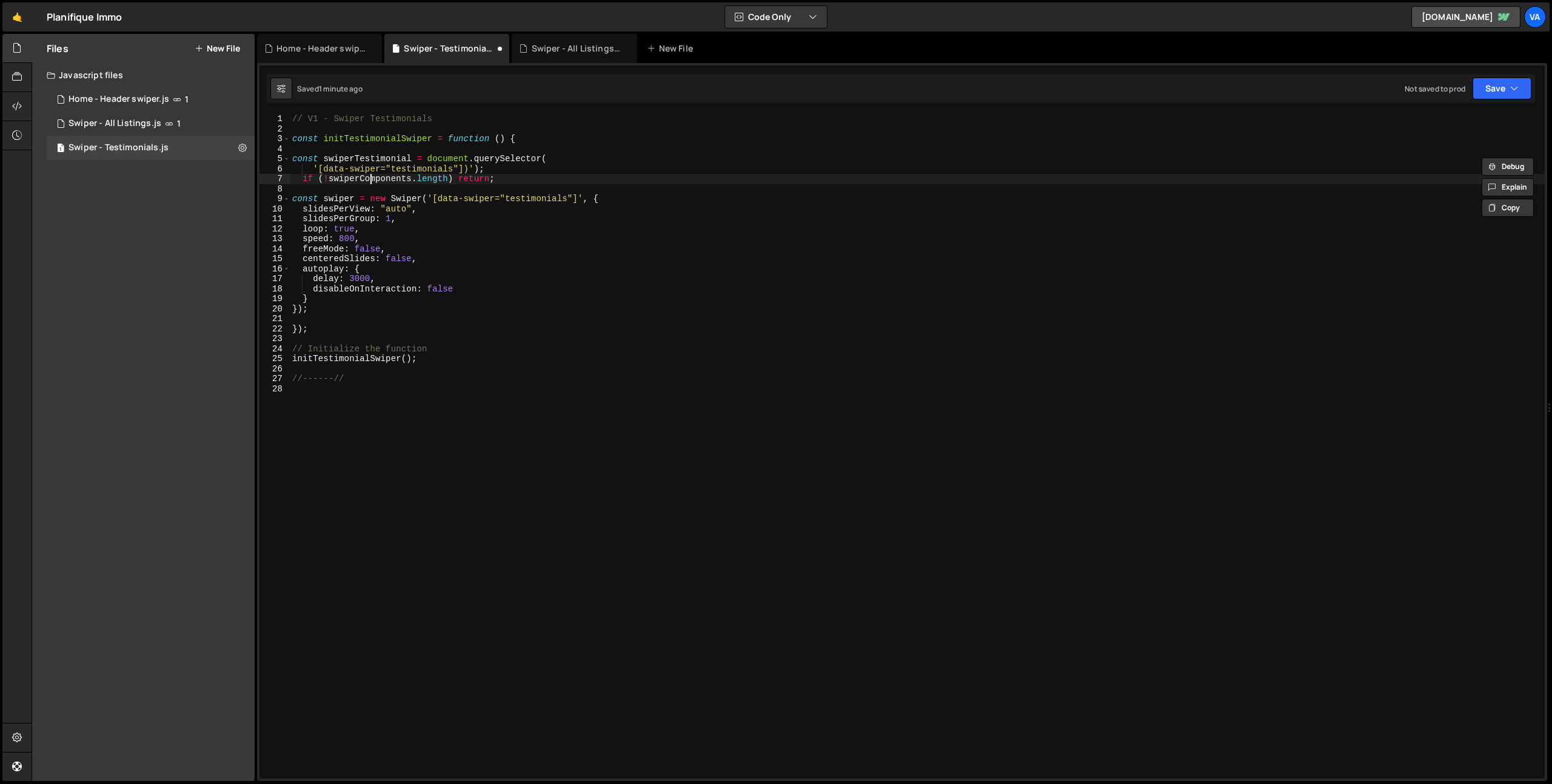
click at [369, 178] on div "// V1 - Swiper Testimonials const initTestimonialSwiper = function ( ) { const …" at bounding box center [917, 456] width 1255 height 685
paste textarea "Testimonial"
drag, startPoint x: 582, startPoint y: 198, endPoint x: 428, endPoint y: 199, distance: 154.0
click at [428, 199] on div "// V1 - Swiper Testimonials const initTestimonialSwiper = function ( ) { const …" at bounding box center [917, 456] width 1255 height 685
paste textarea "swiperTestimonial"
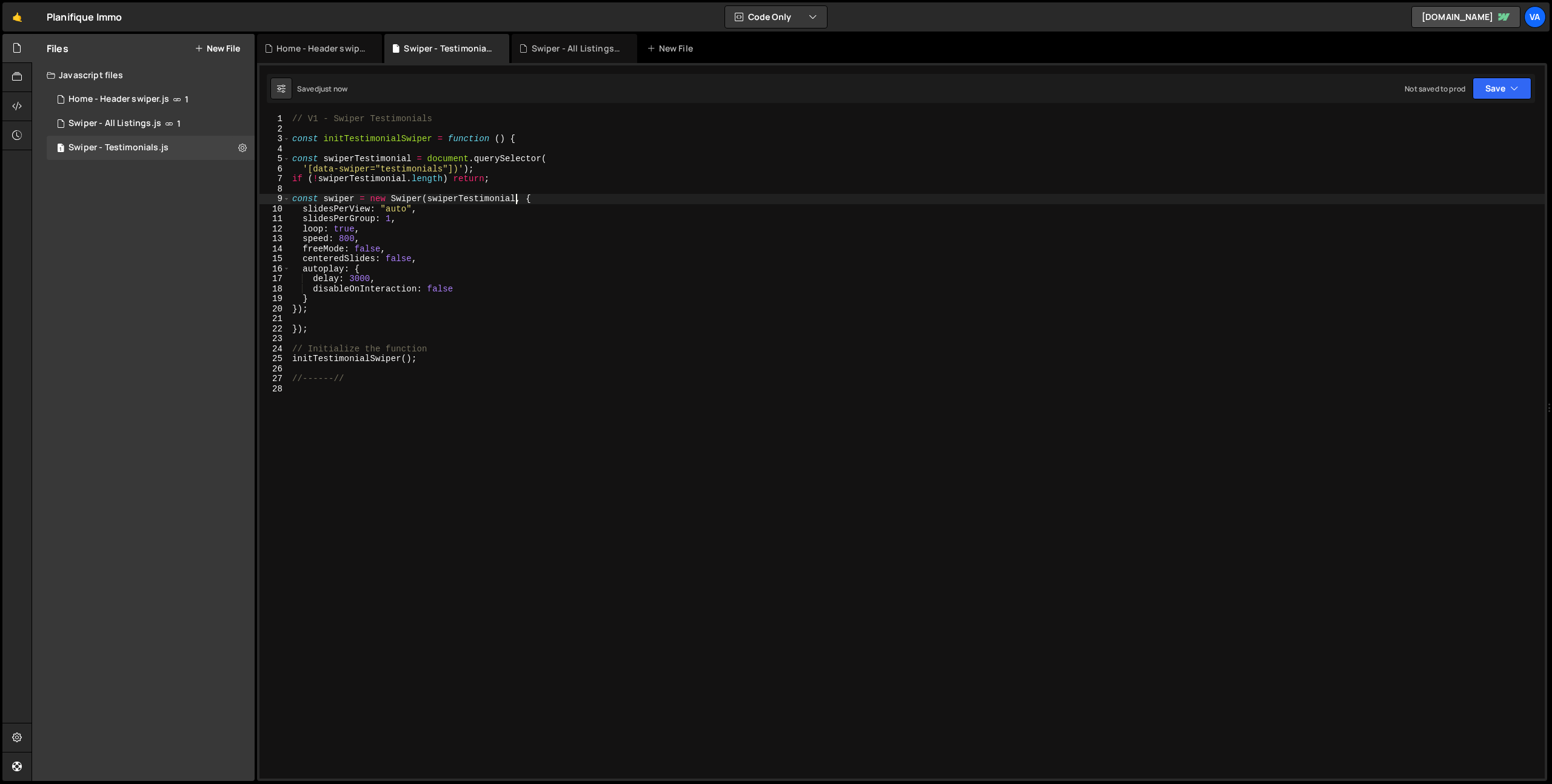
click at [443, 384] on div "// V1 - Swiper Testimonials const initTestimonialSwiper = function ( ) { const …" at bounding box center [917, 456] width 1255 height 685
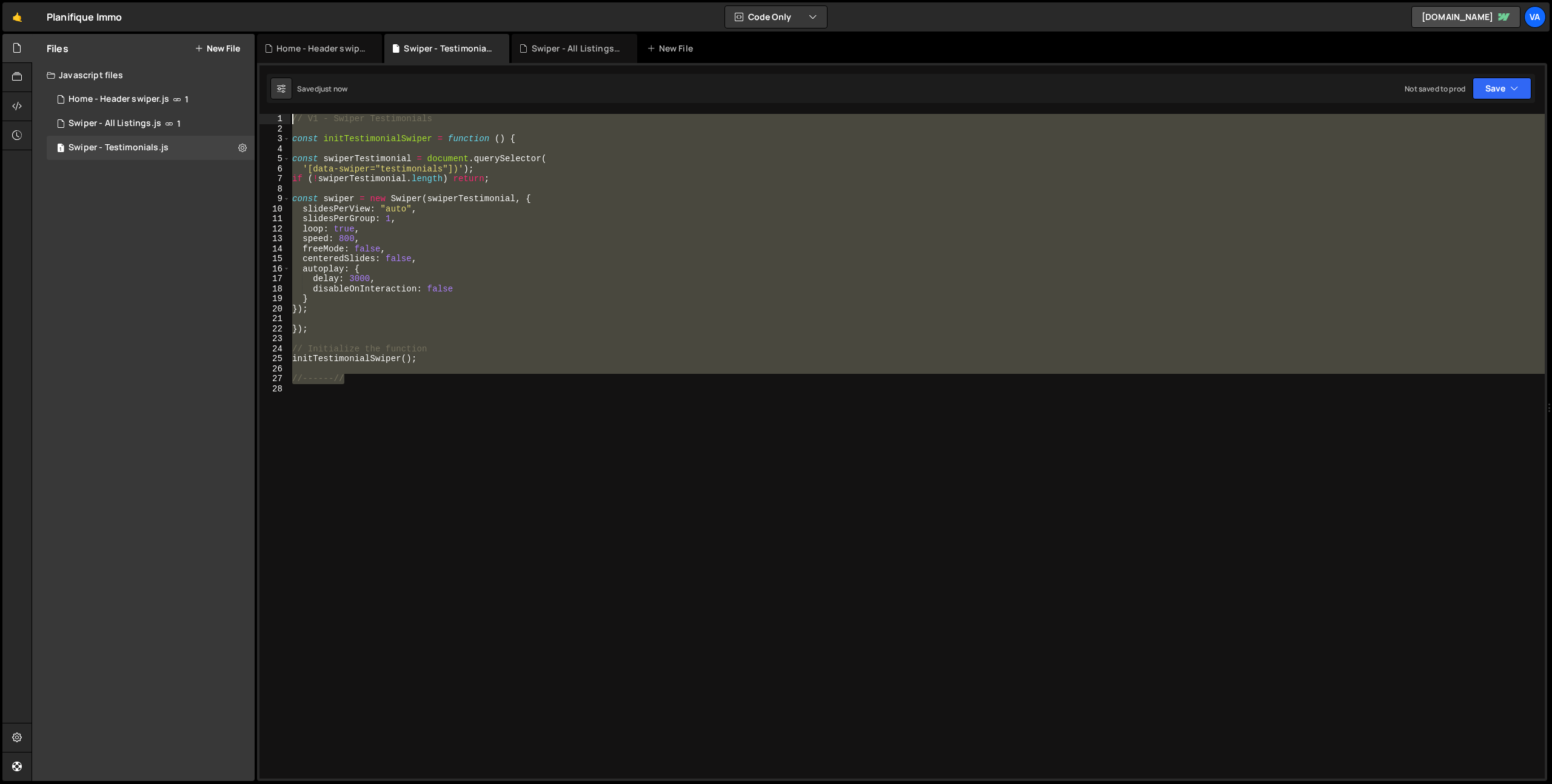
drag, startPoint x: 318, startPoint y: 365, endPoint x: 273, endPoint y: 121, distance: 248.1
click at [273, 121] on div "//------// 1 2 3 4 5 6 7 8 9 10 11 12 13 14 15 16 17 18 19 20 21 22 23 24 25 26…" at bounding box center [902, 446] width 1286 height 665
type textarea "// V1 - Swiper Testimonials"
click at [509, 444] on div "// V1 - Swiper Testimonials const initTestimonialSwiper = function ( ) { const …" at bounding box center [917, 456] width 1255 height 685
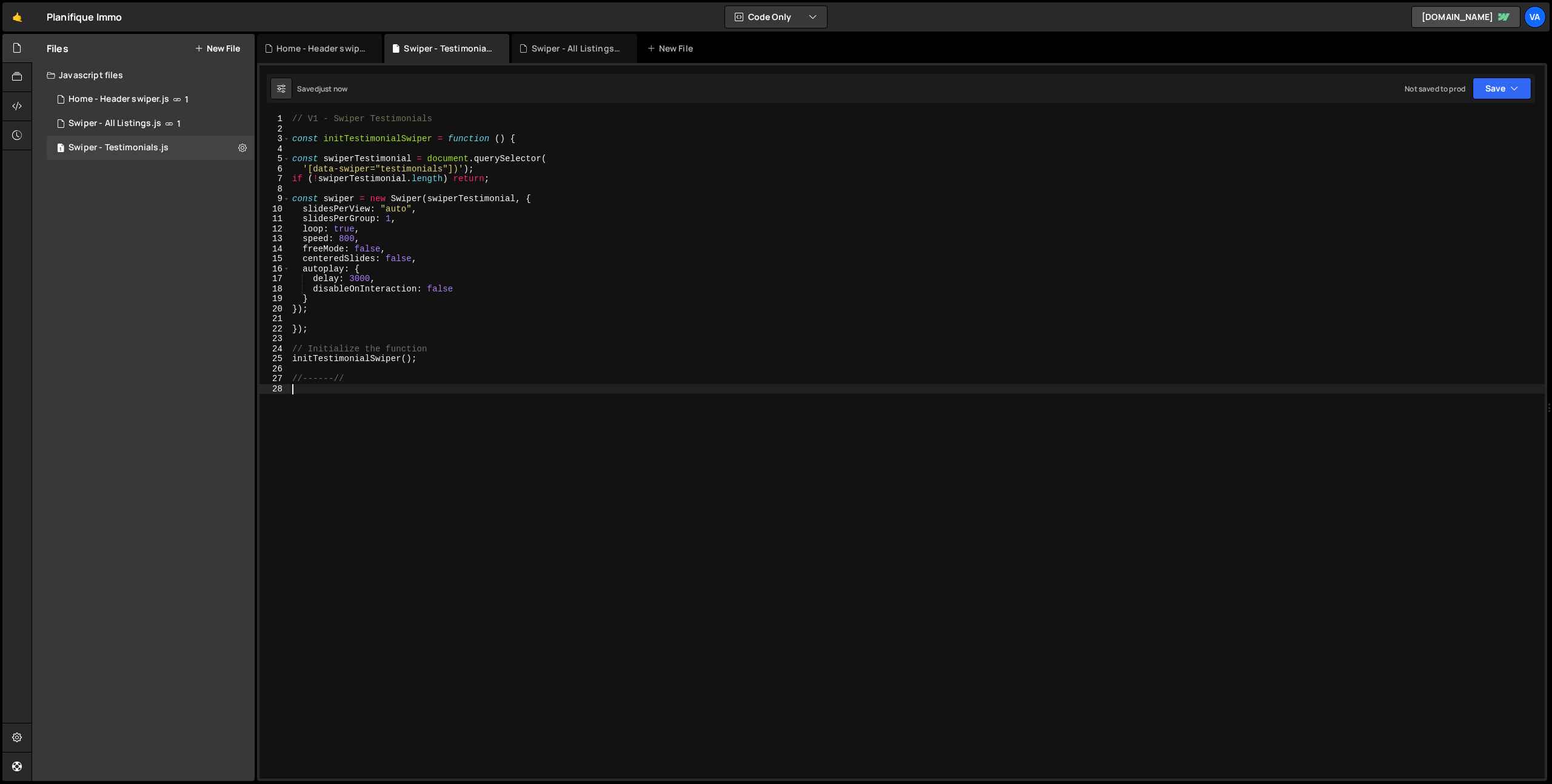
scroll to position [0, 0]
click at [458, 170] on div "// V1 - Swiper Testimonials const initTestimonialSwiper = function ( ) { const …" at bounding box center [917, 456] width 1255 height 685
click at [428, 180] on div "// V1 - Swiper Testimonials const initTestimonialSwiper = function ( ) { const …" at bounding box center [917, 456] width 1255 height 685
click at [291, 200] on div "// V1 - Swiper Testimonials const initTestimonialSwiper = function ( ) { const …" at bounding box center [917, 456] width 1255 height 685
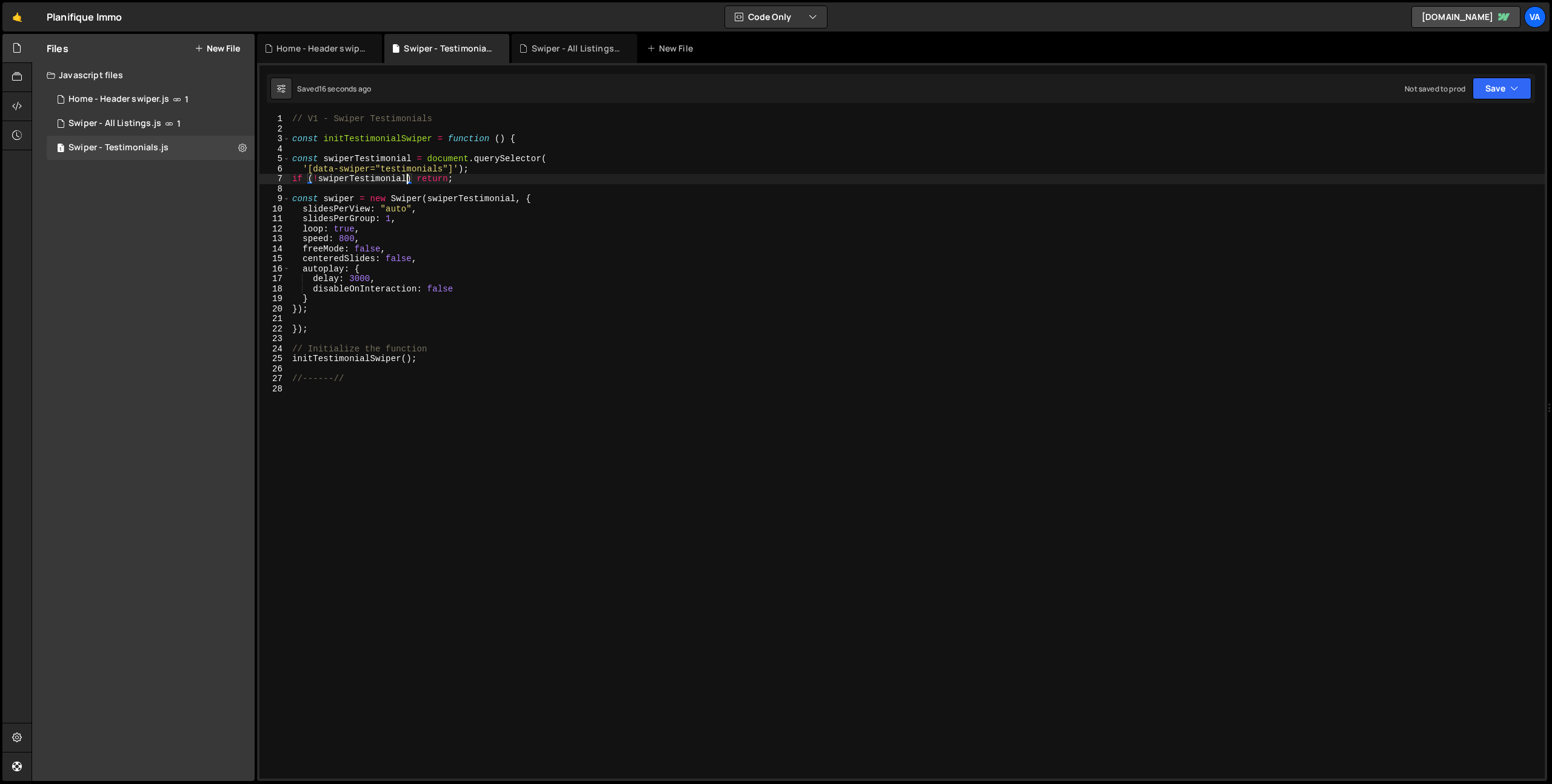
type textarea "const swiper = new Swiper(swiperTestimonial, {"
click at [342, 316] on div "// V1 - Swiper Testimonials const initTestimonialSwiper = function ( ) { const …" at bounding box center [917, 456] width 1255 height 685
click at [390, 392] on div "// V1 - Swiper Testimonials const initTestimonialSwiper = function ( ) { const …" at bounding box center [917, 456] width 1255 height 685
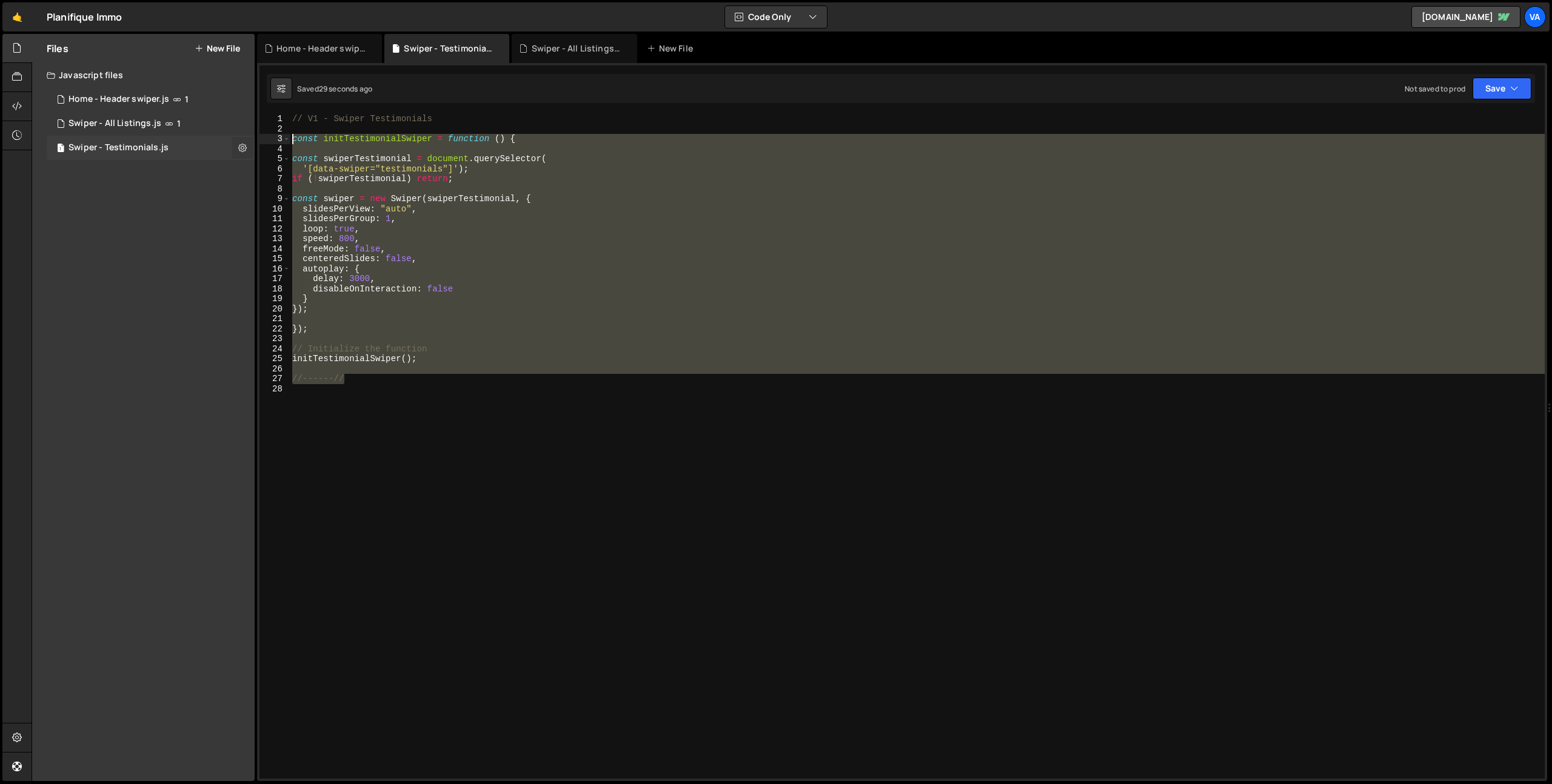
drag, startPoint x: 395, startPoint y: 381, endPoint x: 252, endPoint y: 138, distance: 282.0
click at [252, 138] on div "Files New File Javascript files 1 Home - Header swiper.js 1 1 Swiper - All List…" at bounding box center [791, 407] width 1520 height 748
paste textarea "initTestimonialSwiper();"
type textarea "initTestimonialSwiper();"
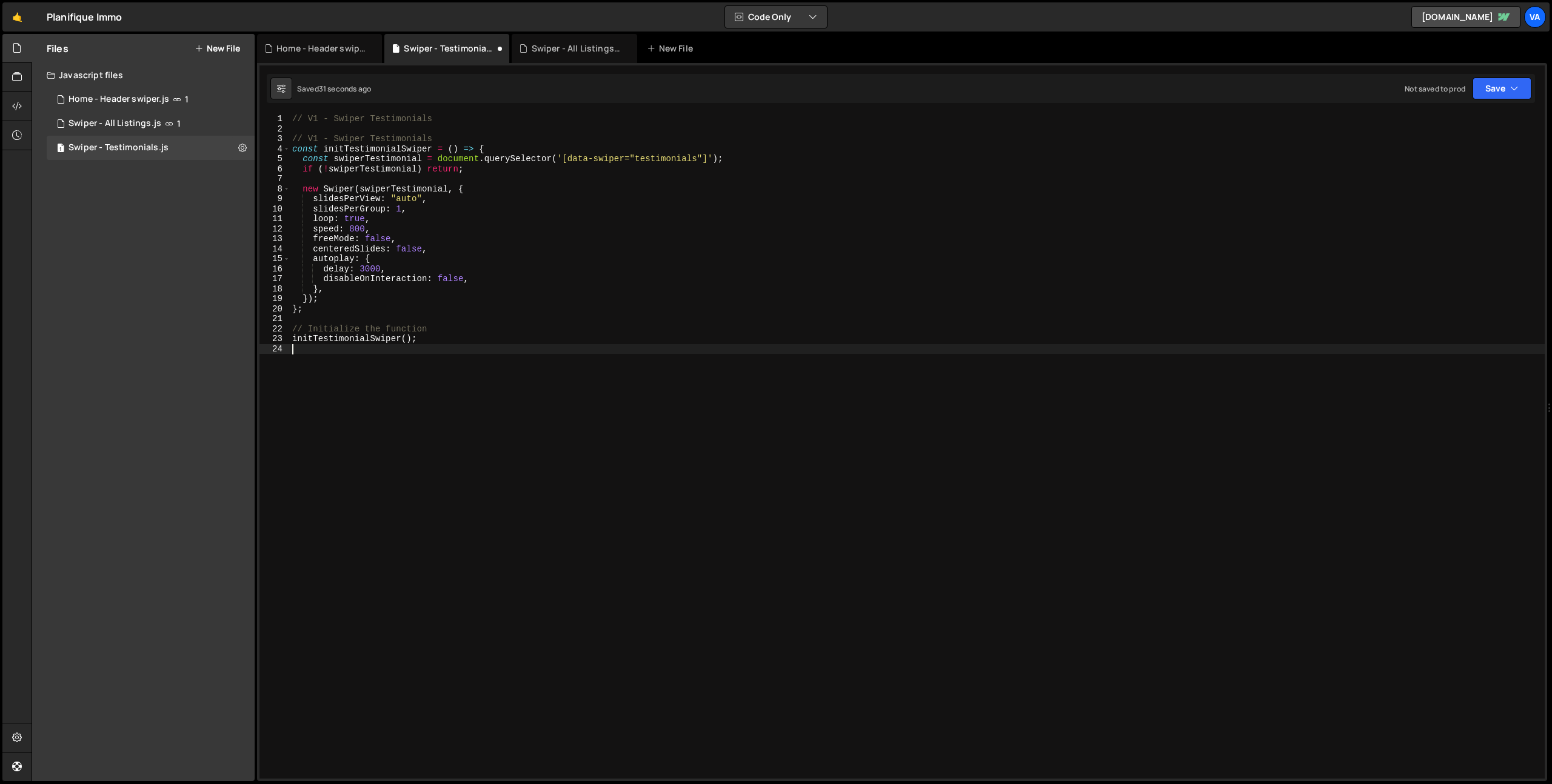
click at [434, 444] on div "// V1 - Swiper Testimonials // V1 - Swiper Testimonials const initTestimonialSw…" at bounding box center [917, 456] width 1255 height 685
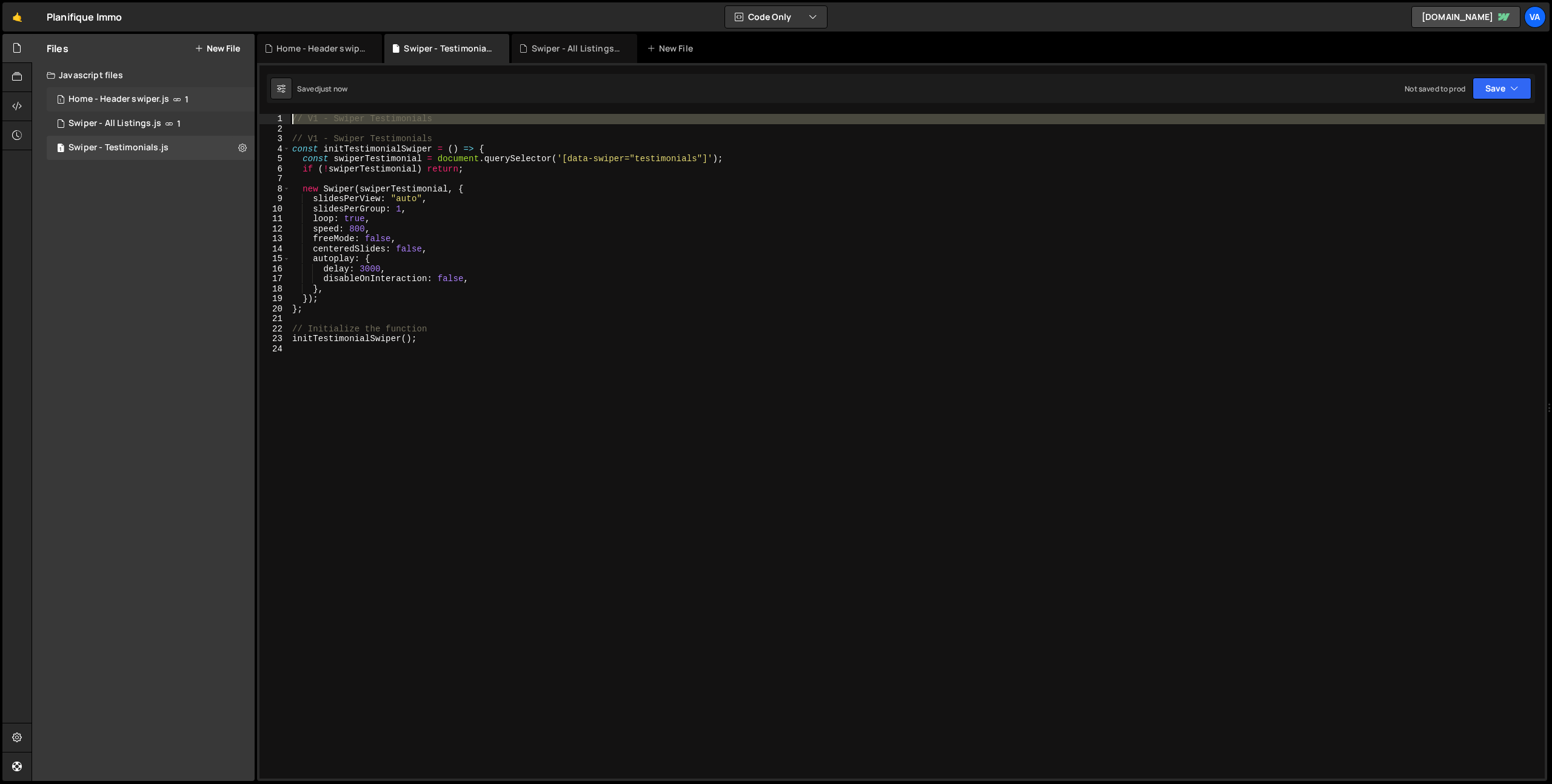
drag, startPoint x: 332, startPoint y: 125, endPoint x: 186, endPoint y: 104, distance: 147.5
click at [186, 104] on div "Files New File Javascript files 1 Home - Header swiper.js 1 1 Swiper - All List…" at bounding box center [791, 407] width 1520 height 748
type textarea "// V1 - Swiper Testimonials"
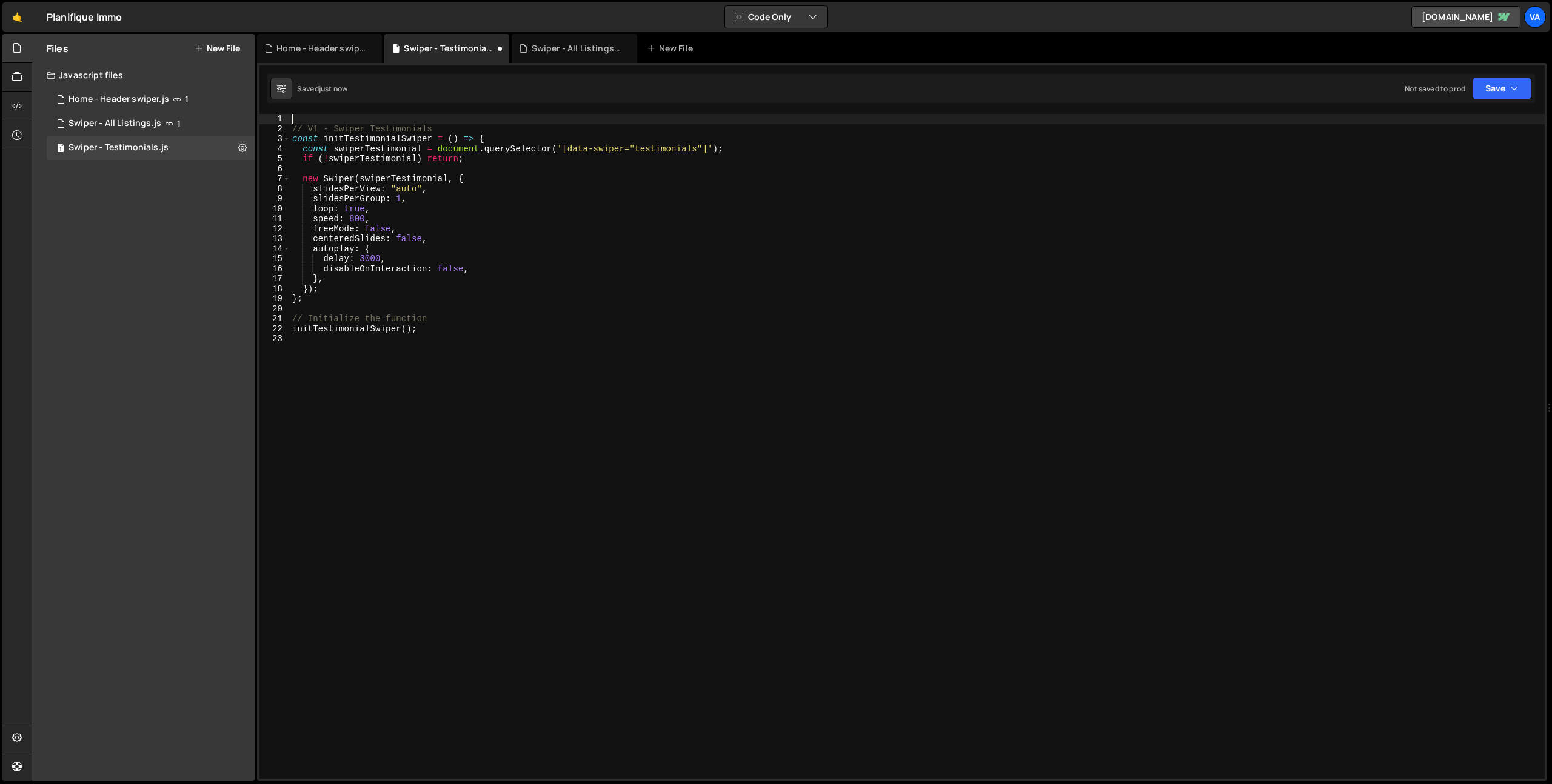
click at [511, 483] on div "// V1 - Swiper Testimonials const initTestimonialSwiper = ( ) => { const swiper…" at bounding box center [917, 456] width 1255 height 685
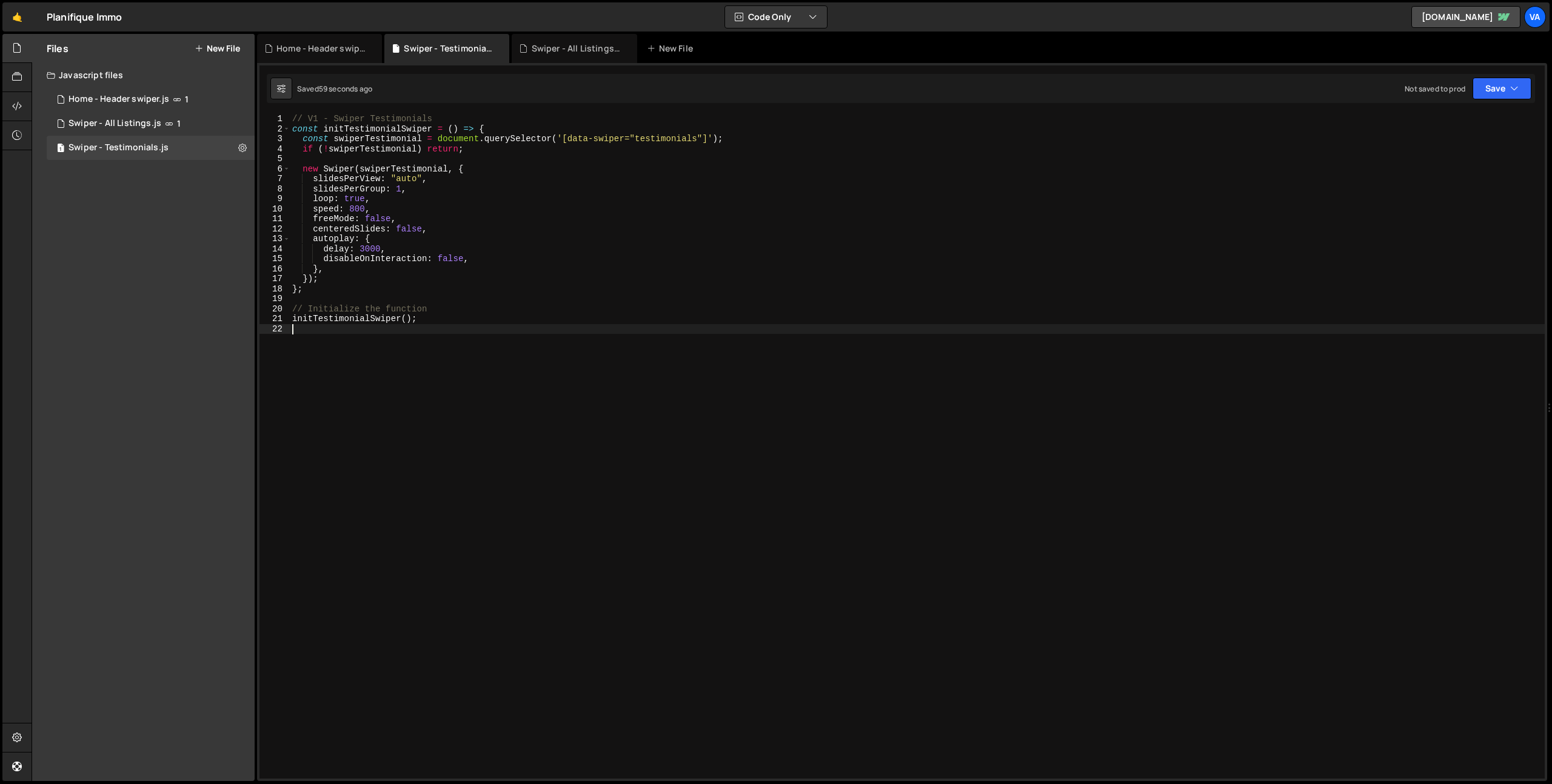
click at [493, 407] on div "// V1 - Swiper Testimonials const initTestimonialSwiper = ( ) => { const swiper…" at bounding box center [917, 456] width 1255 height 685
click at [236, 150] on button at bounding box center [242, 147] width 21 height 21
click at [309, 176] on button "Edit File Settings" at bounding box center [317, 173] width 119 height 24
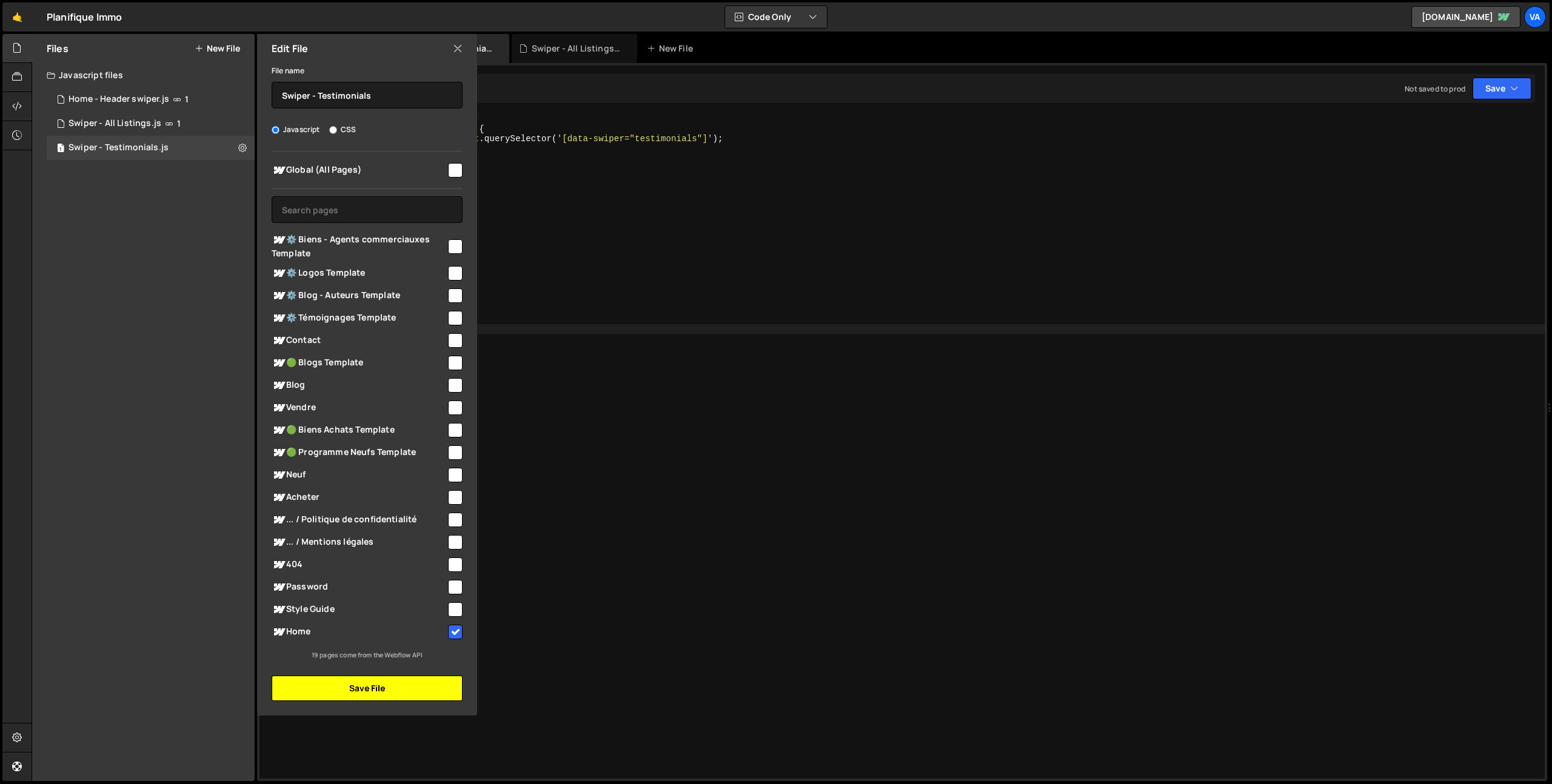
click at [369, 689] on button "Save File" at bounding box center [367, 689] width 191 height 26
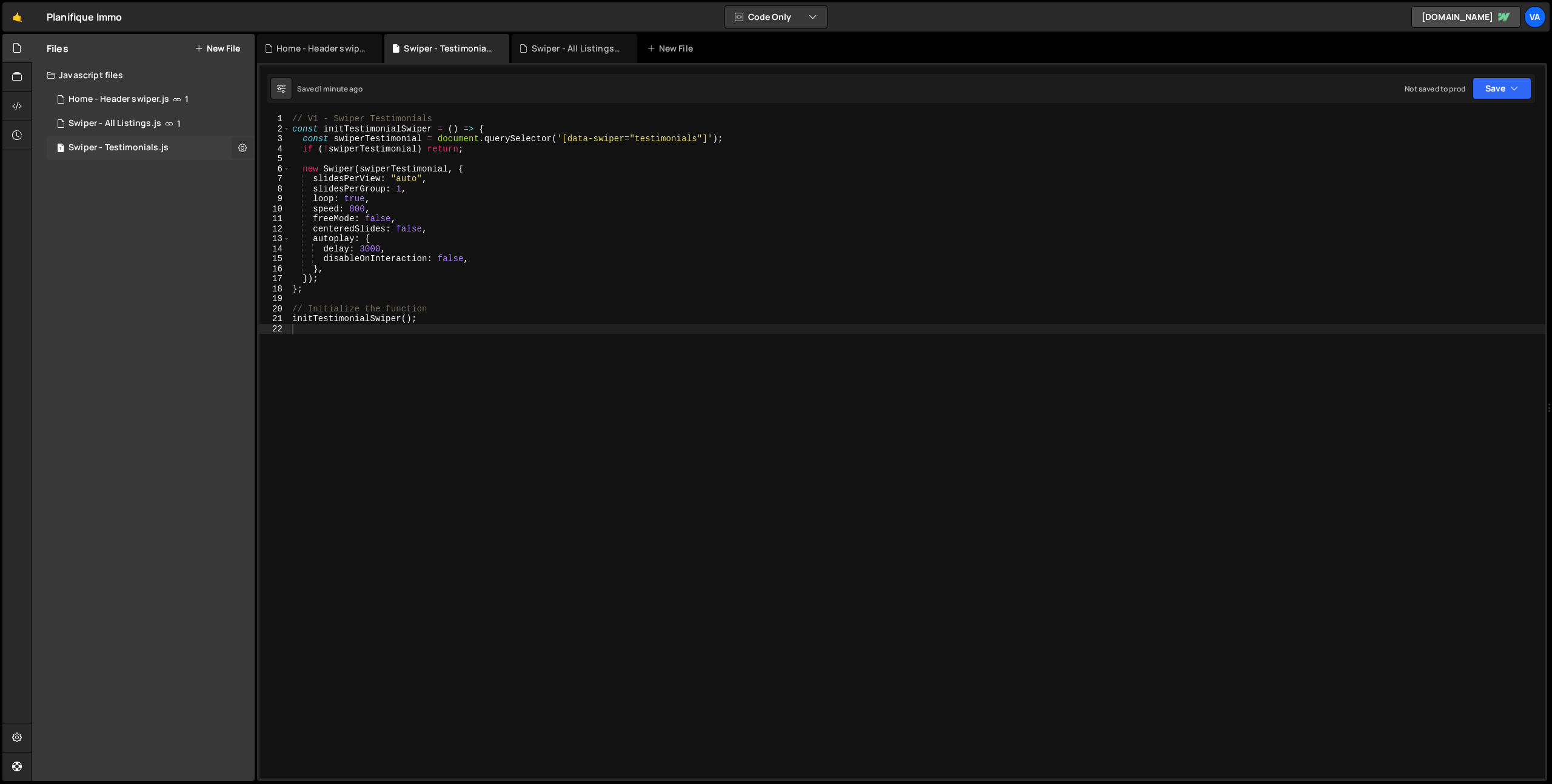
click at [244, 148] on icon at bounding box center [243, 147] width 9 height 11
click at [300, 203] on button "Edit External Scripts" at bounding box center [317, 198] width 119 height 24
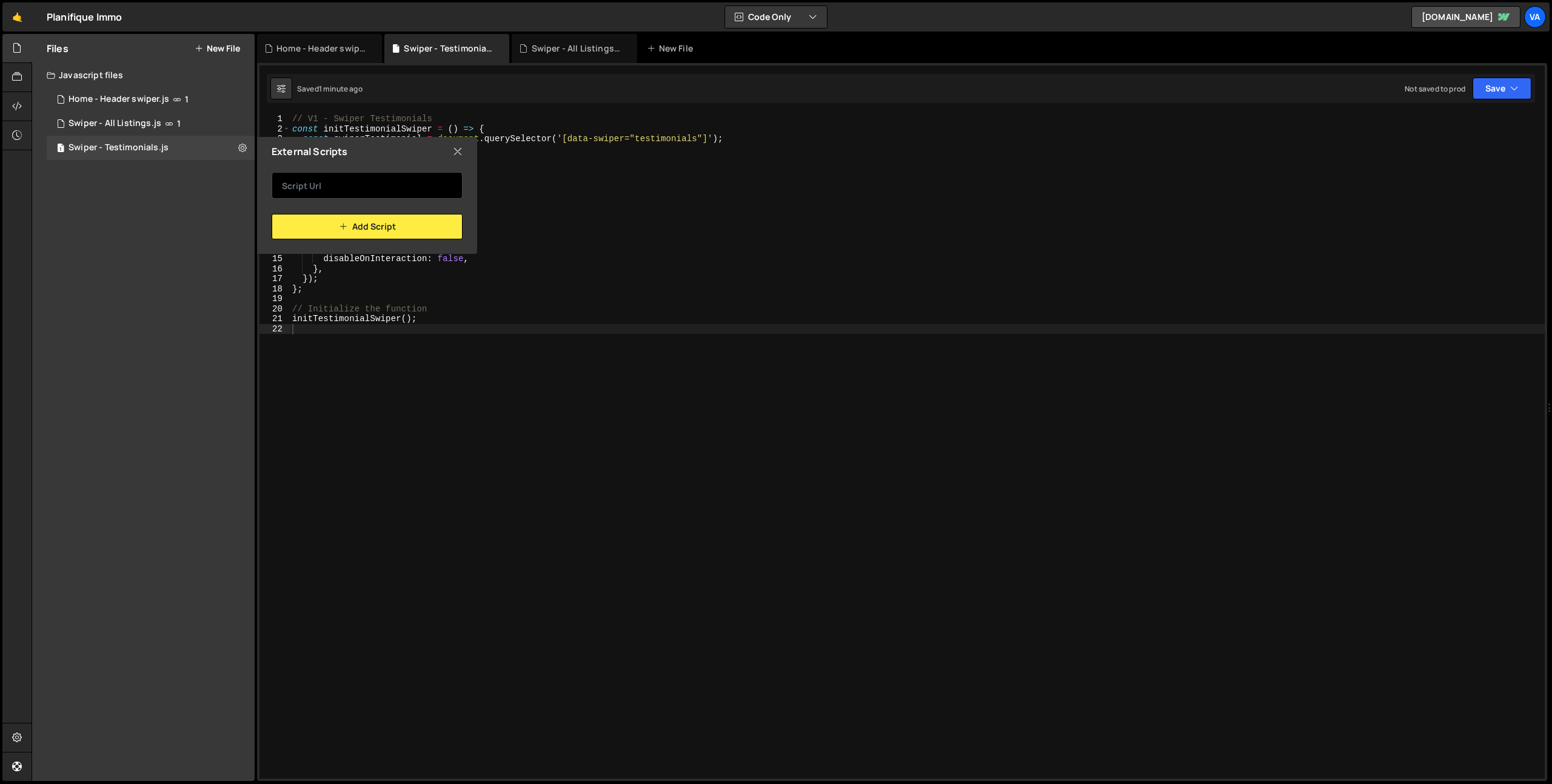
click at [375, 185] on input "text" at bounding box center [367, 185] width 191 height 26
paste input "https://cdn.jsdelivr.net/npm/swiper@12/swiper-bundle.min.js"
type input "https://cdn.jsdelivr.net/npm/swiper@12/swiper-bundle.min.js"
click at [381, 233] on button "Add Script" at bounding box center [367, 227] width 191 height 26
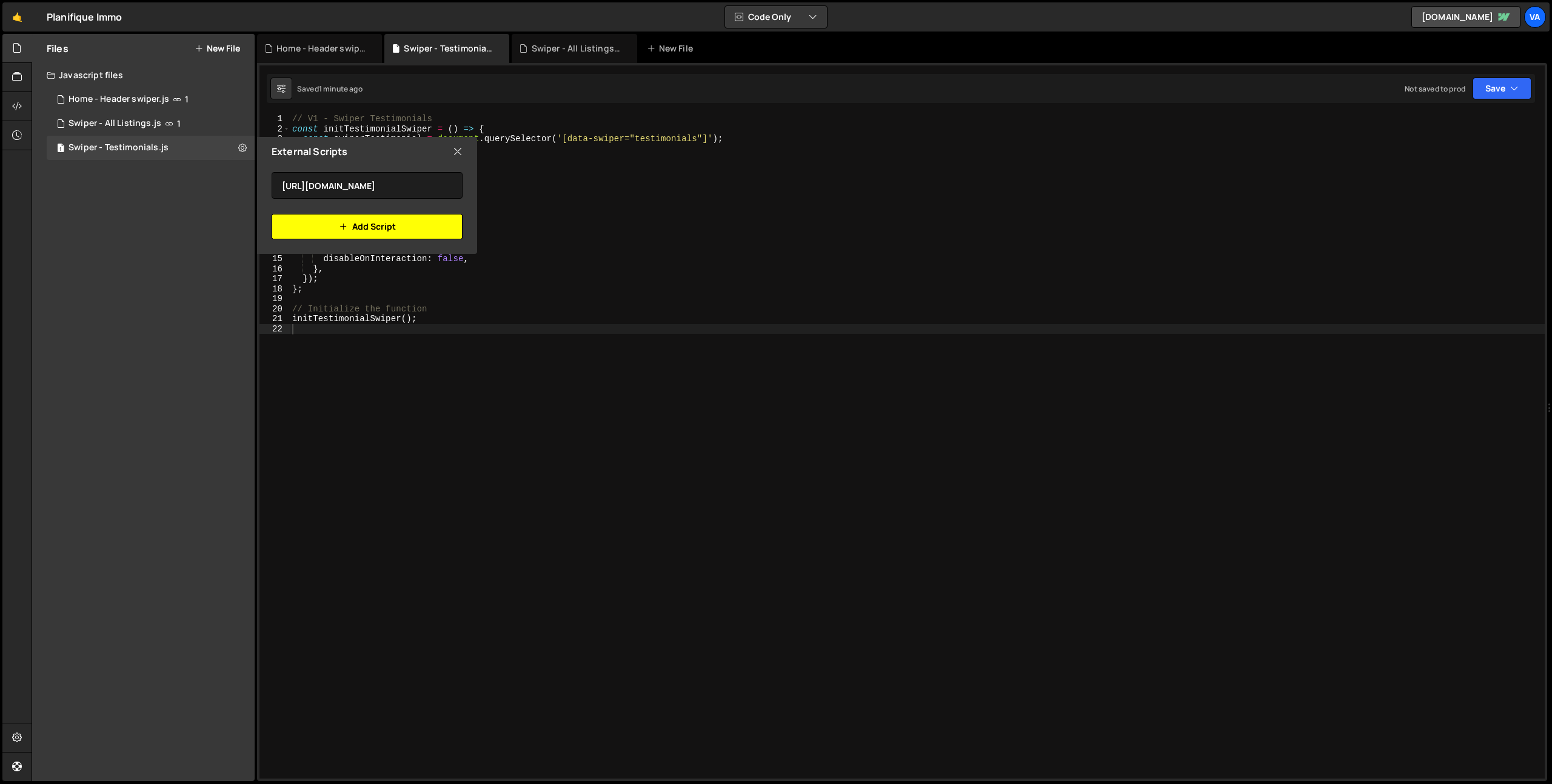
scroll to position [0, 0]
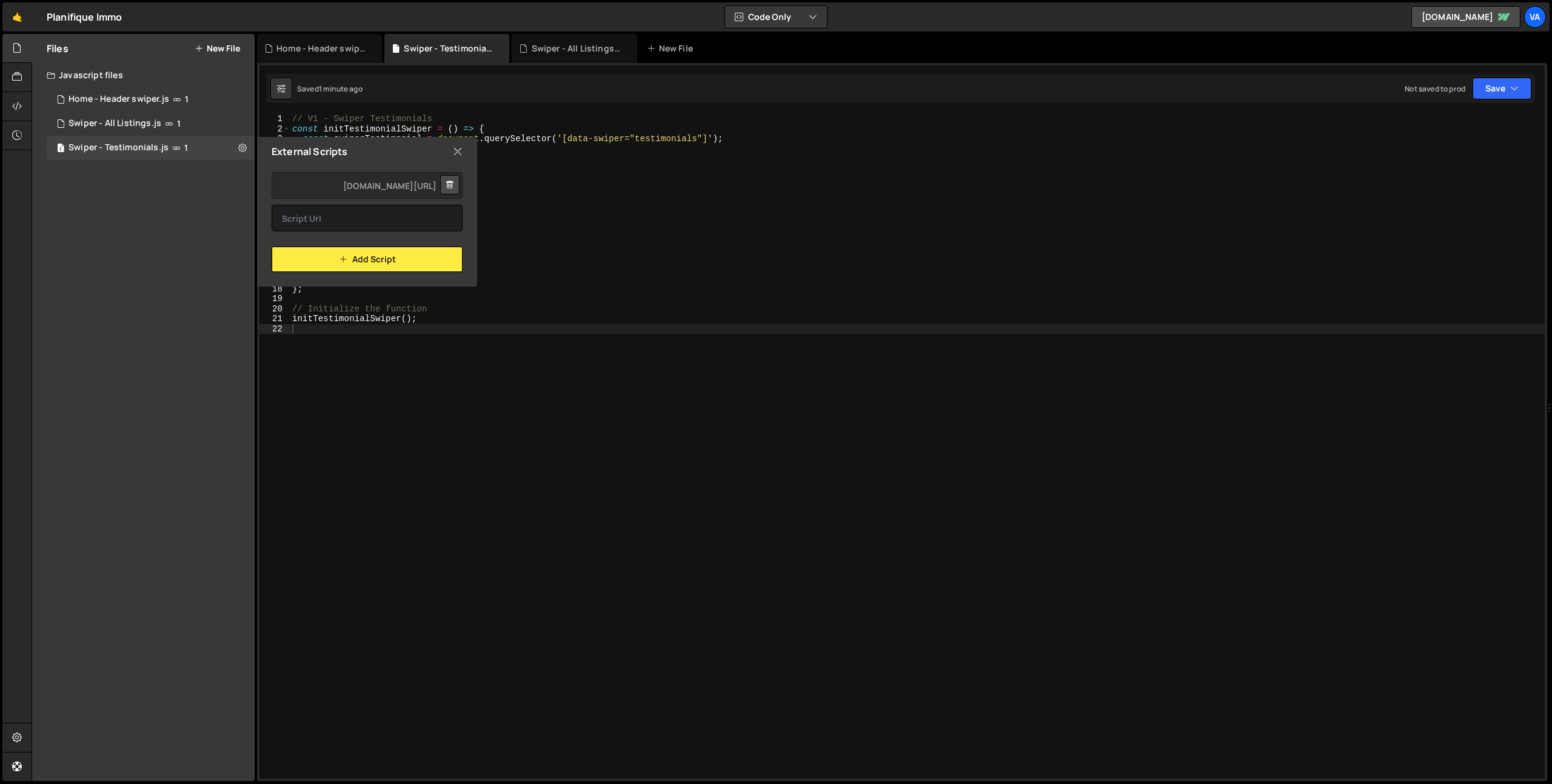
click at [435, 461] on div "// V1 - Swiper Testimonials const initTestimonialSwiper = ( ) => { const swiper…" at bounding box center [917, 456] width 1255 height 685
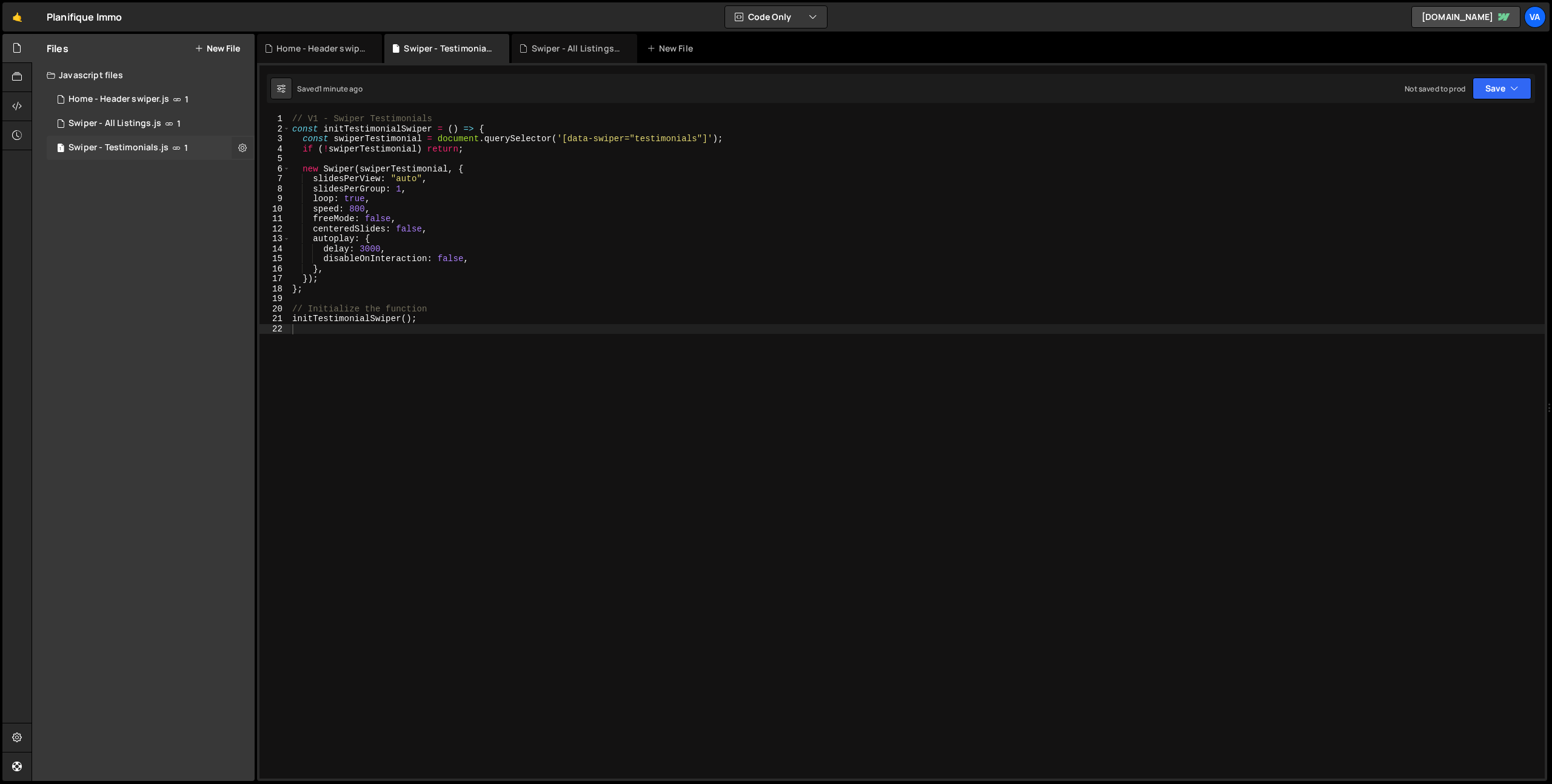
click at [240, 147] on icon at bounding box center [243, 147] width 9 height 11
click at [325, 177] on button "Edit File Settings" at bounding box center [317, 173] width 119 height 24
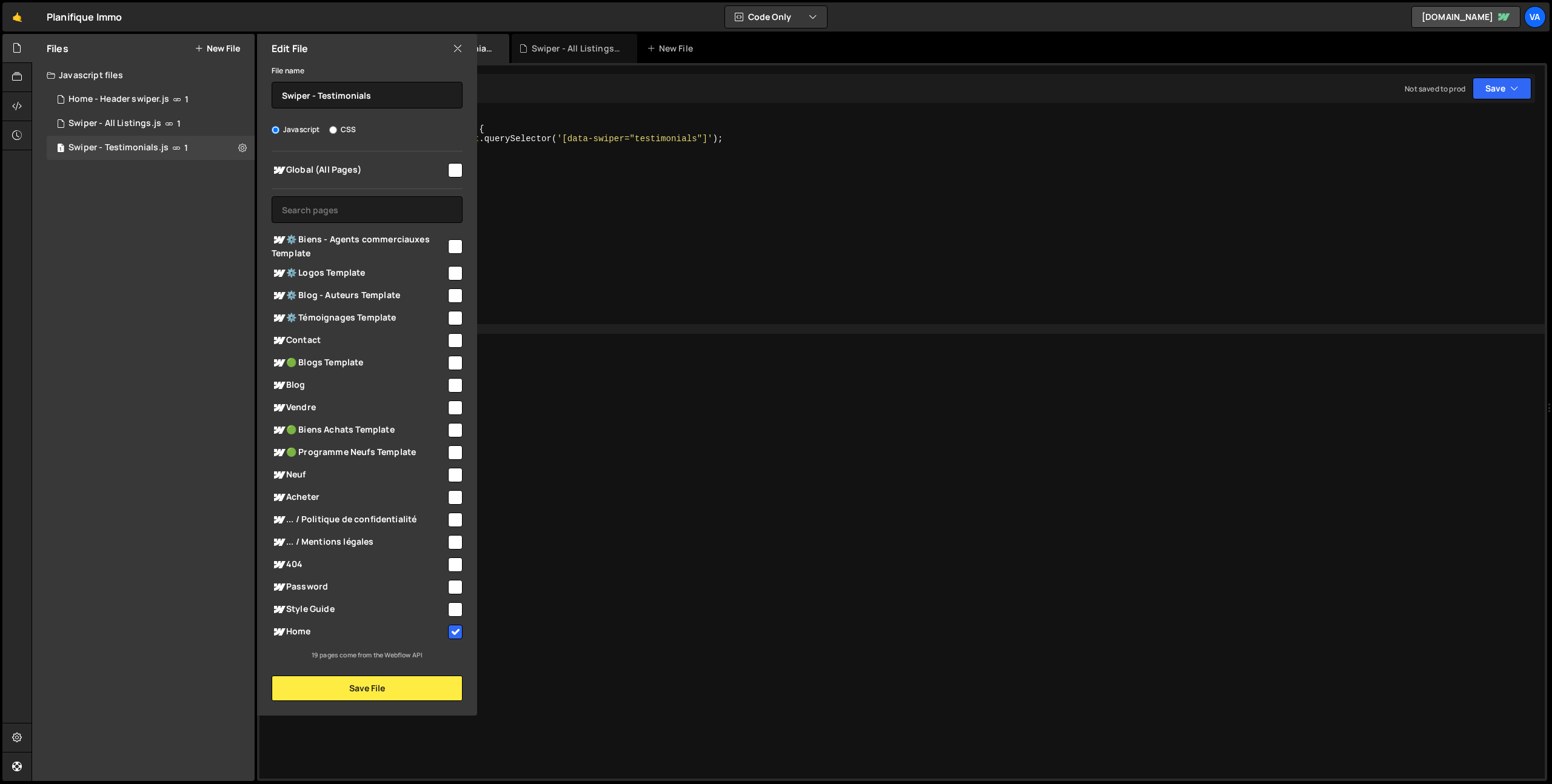
click at [452, 450] on input "checkbox" at bounding box center [456, 453] width 14 height 14
checkbox input "true"
click at [454, 432] on input "checkbox" at bounding box center [456, 430] width 14 height 14
checkbox input "true"
click at [365, 692] on button "Save File" at bounding box center [367, 689] width 191 height 26
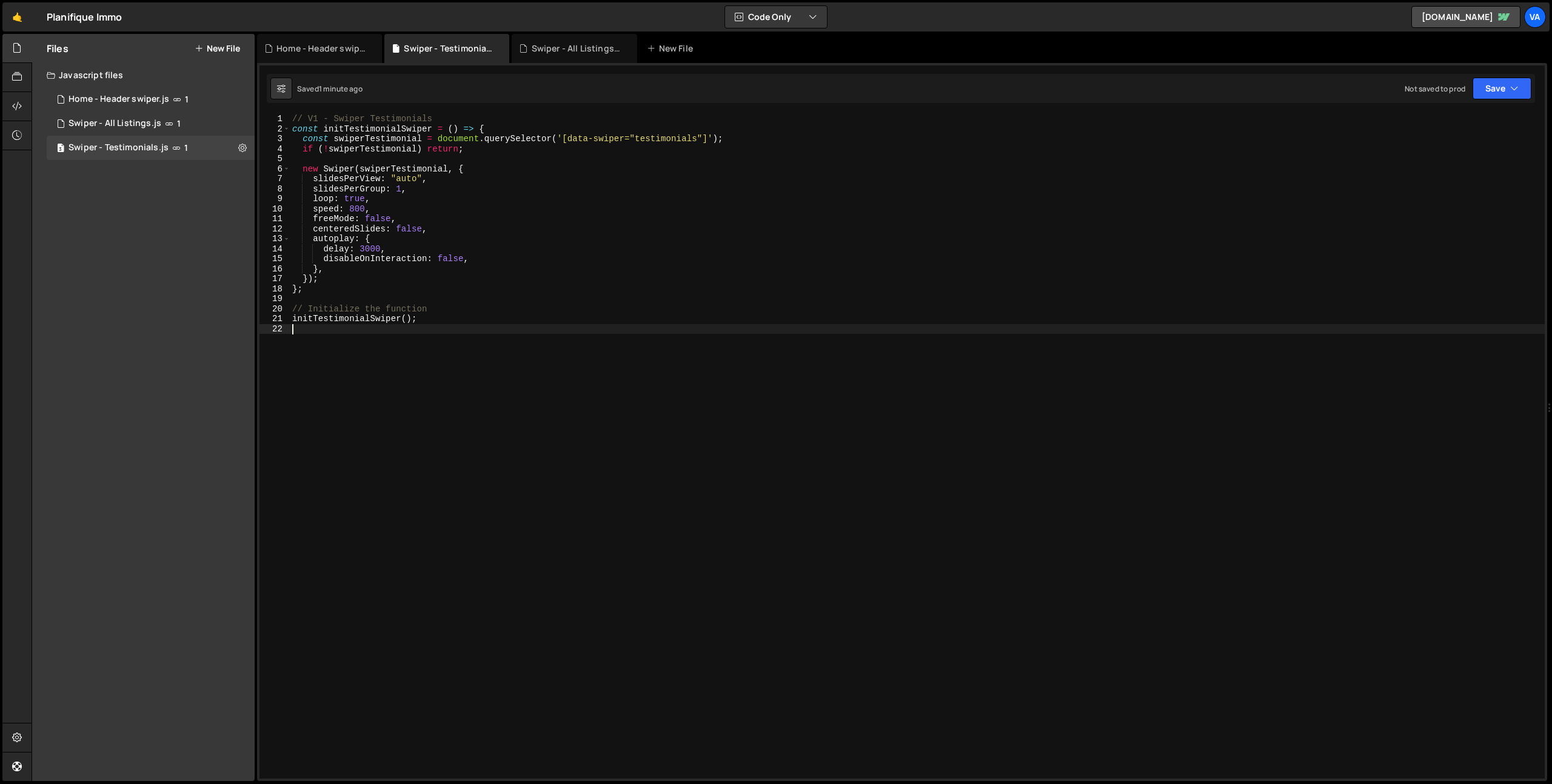
click at [552, 532] on div "// V1 - Swiper Testimonials const initTestimonialSwiper = ( ) => { const swiper…" at bounding box center [917, 456] width 1255 height 685
click at [241, 150] on icon at bounding box center [243, 147] width 9 height 11
type input "Swiper - Testimonials"
radio input "true"
checkbox input "true"
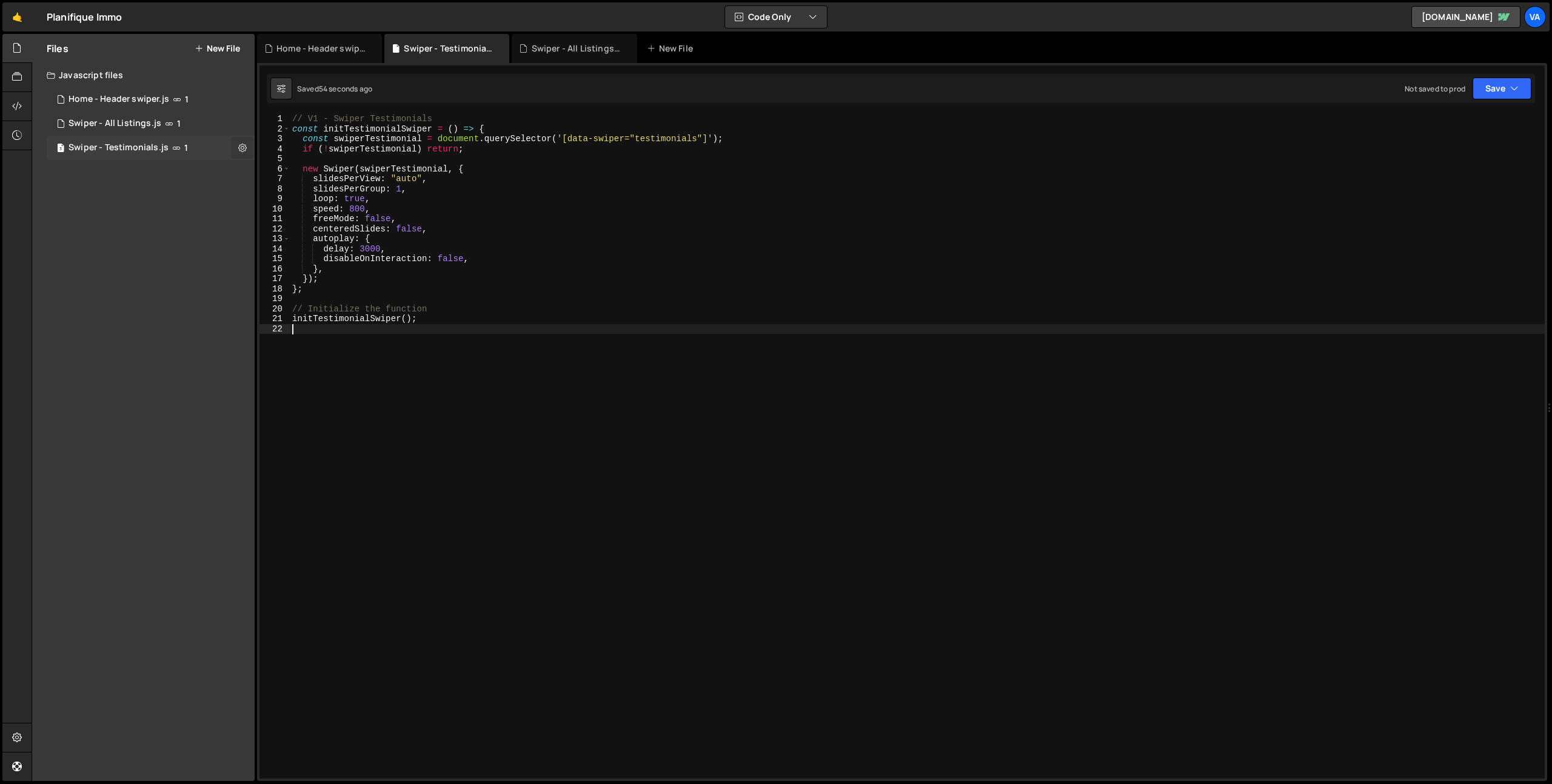
checkbox input "true"
click at [329, 178] on button "Edit File Settings" at bounding box center [317, 173] width 119 height 24
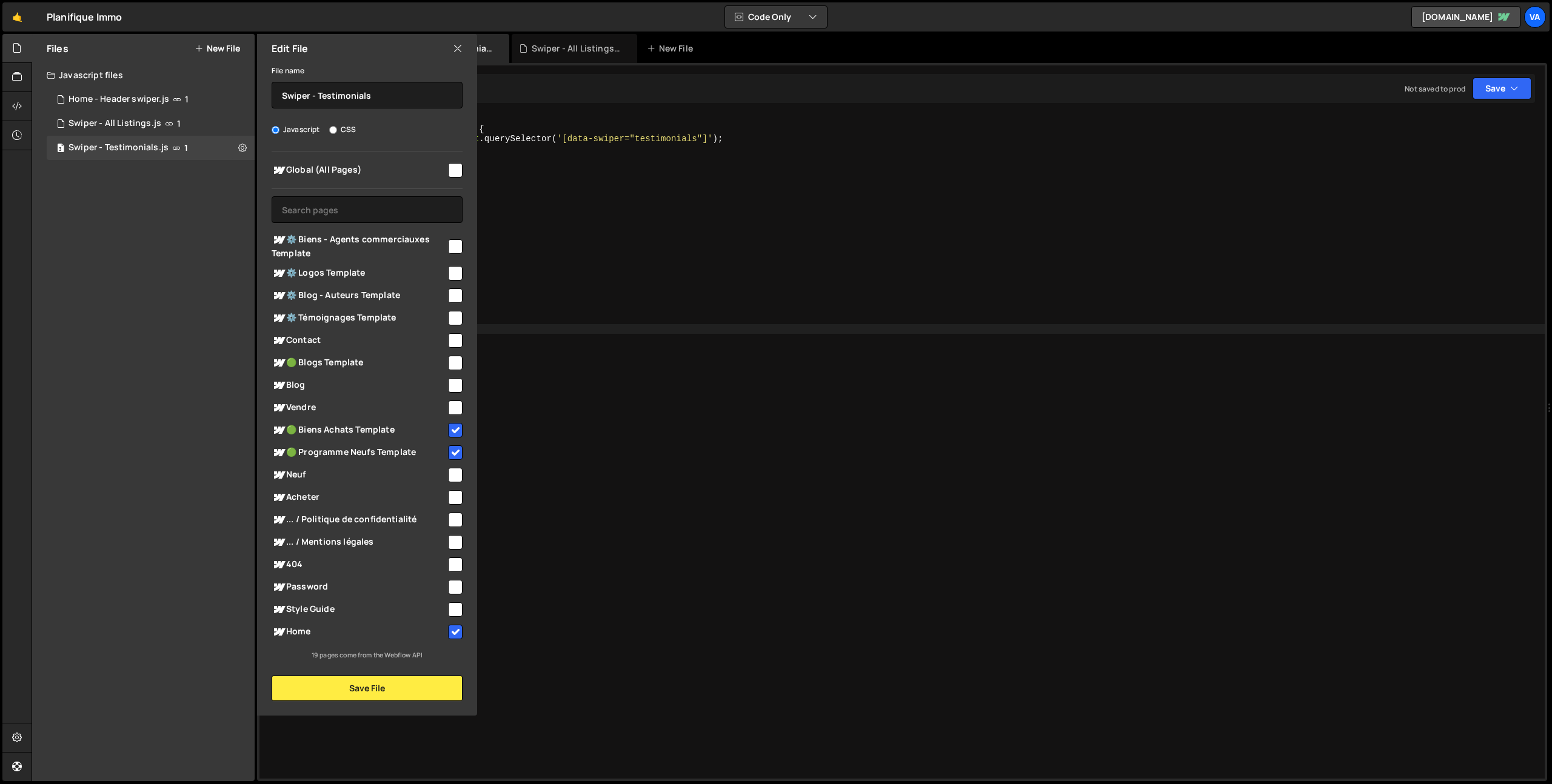
click at [453, 405] on input "checkbox" at bounding box center [456, 408] width 14 height 14
checkbox input "true"
click at [374, 692] on button "Save File" at bounding box center [367, 689] width 191 height 26
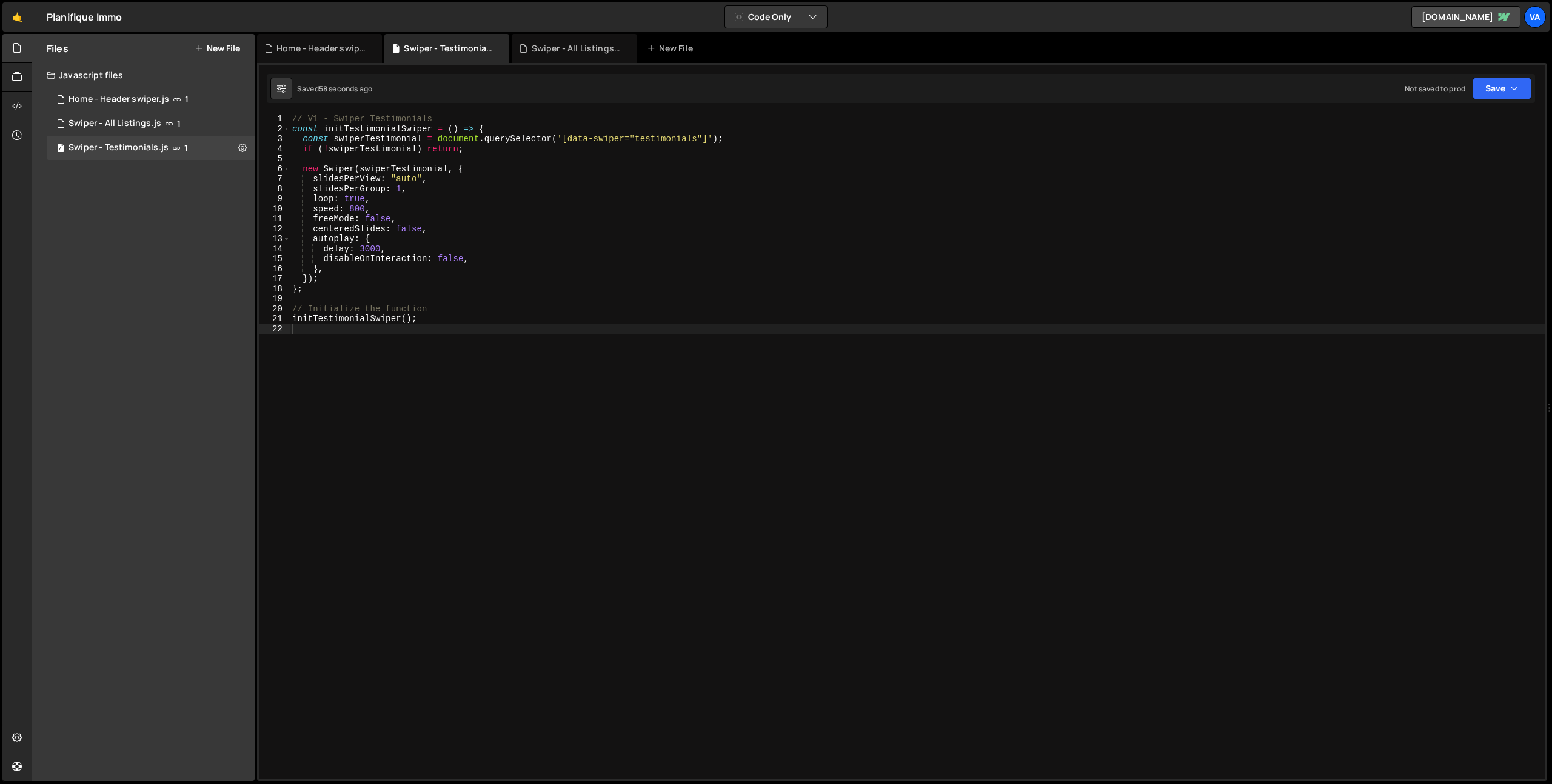
click at [620, 516] on div "// V1 - Swiper Testimonials const initTestimonialSwiper = ( ) => { const swiper…" at bounding box center [917, 456] width 1255 height 685
